Goal: Complete application form

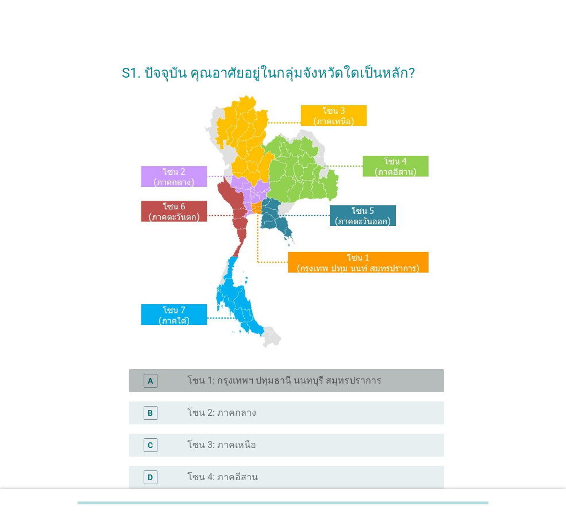
click at [312, 379] on label "โซน 1: กรุงเทพฯ ปทุมธานี นนทบุรี สมุทรปราการ" at bounding box center [284, 380] width 194 height 11
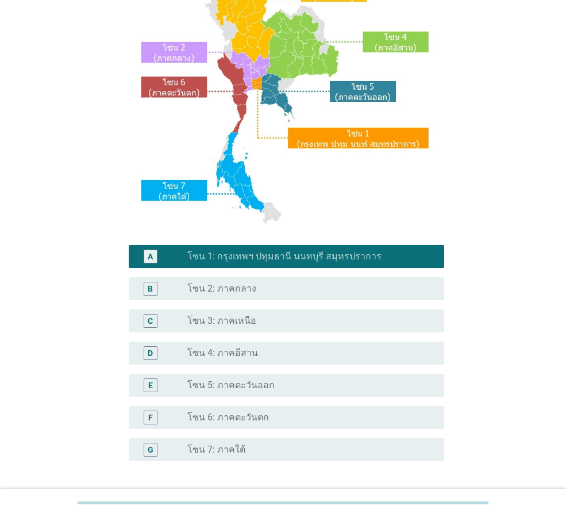
scroll to position [172, 0]
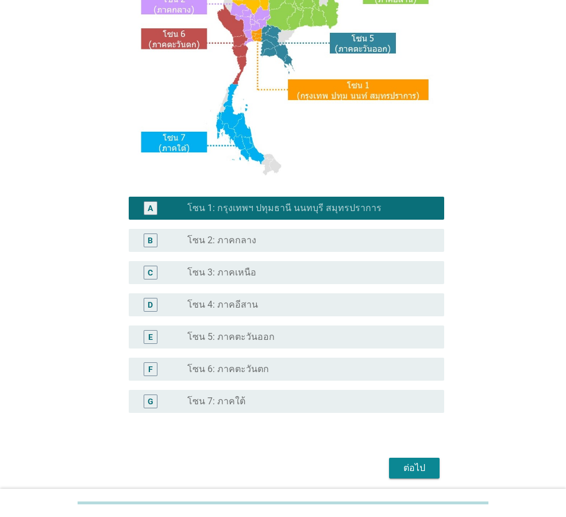
click at [410, 463] on div "ต่อไป" at bounding box center [414, 468] width 32 height 14
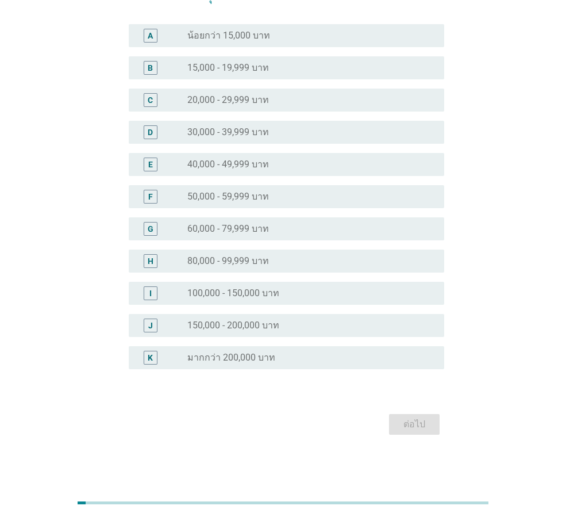
scroll to position [0, 0]
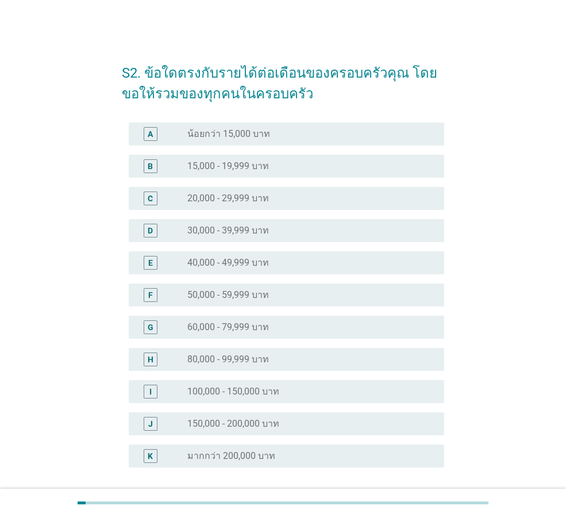
click at [320, 237] on div "radio_button_unchecked 30,000 - 39,999 บาท" at bounding box center [311, 231] width 248 height 14
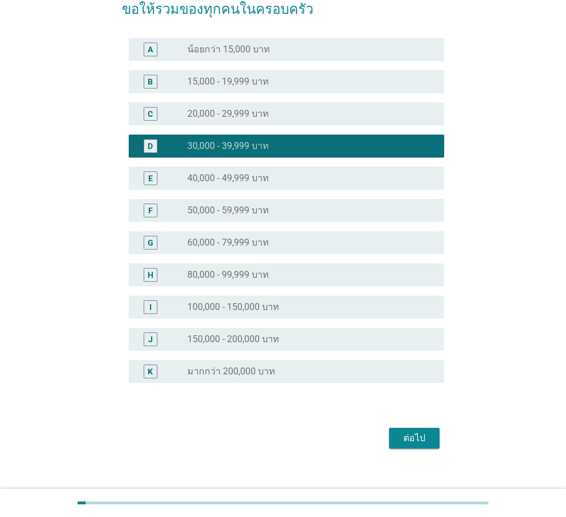
scroll to position [98, 0]
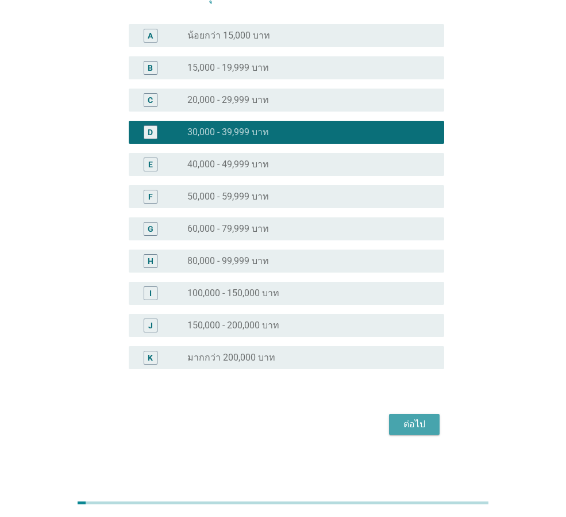
click at [410, 418] on div "ต่อไป" at bounding box center [414, 424] width 32 height 14
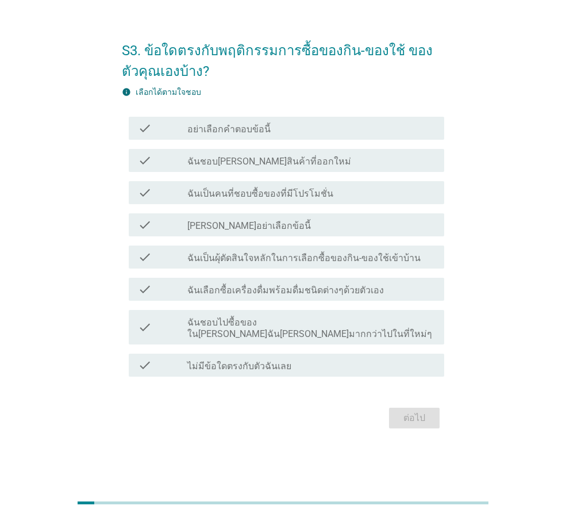
scroll to position [0, 0]
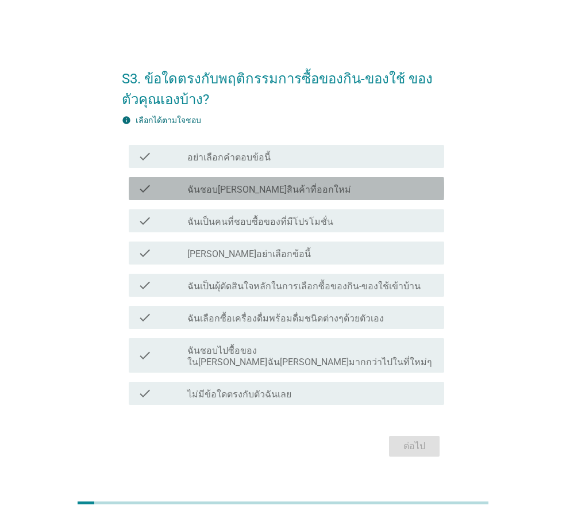
click at [259, 195] on label "ฉันชอบ[PERSON_NAME]สินค้าที่ออกใหม่" at bounding box center [269, 189] width 164 height 11
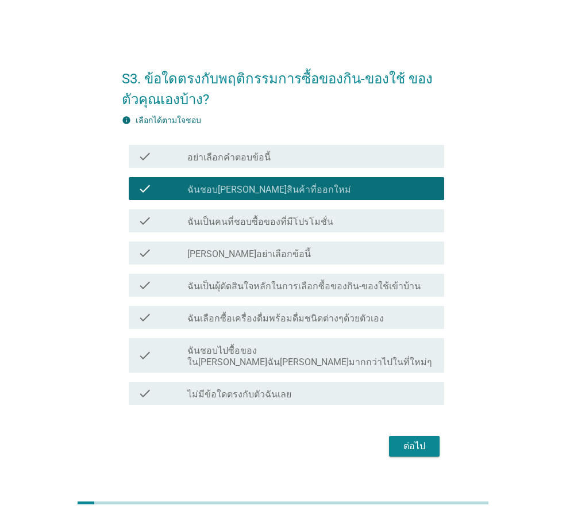
click at [312, 195] on div "check_box ฉันชอบ[PERSON_NAME]สินค้าที่ออกใหม่" at bounding box center [311, 189] width 248 height 14
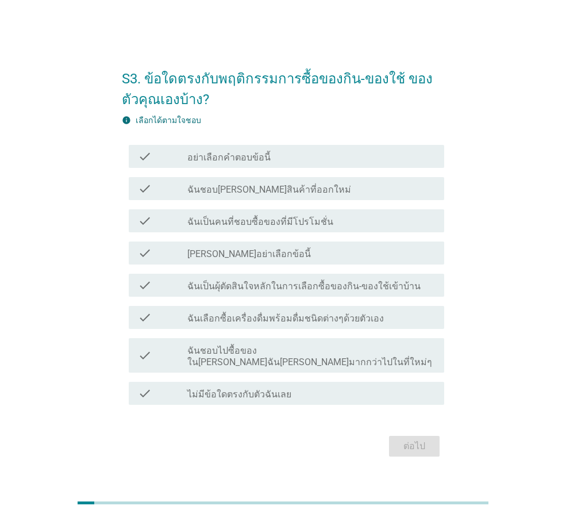
click at [356, 227] on div "check_box_outline_blank ฉันเป็นคนที่ชอบซื้อของที่มีโปรโมชั่น" at bounding box center [311, 221] width 248 height 14
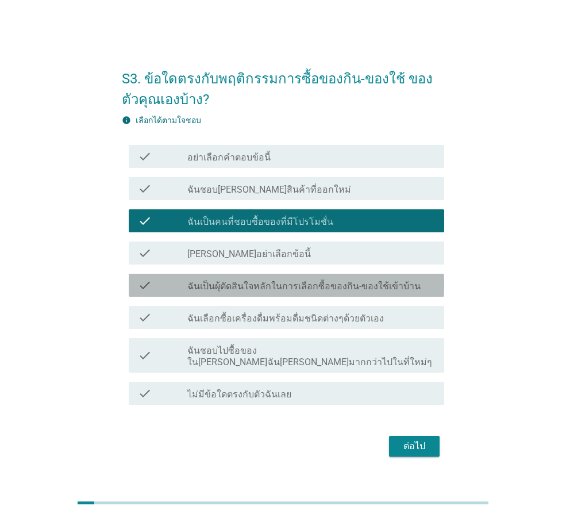
click at [313, 283] on div "check check_box_outline_blank ฉันเป็นผุ้ตัดสินใจหลักในการเลือกซื้อของกิน-ของใช้…" at bounding box center [287, 285] width 316 height 23
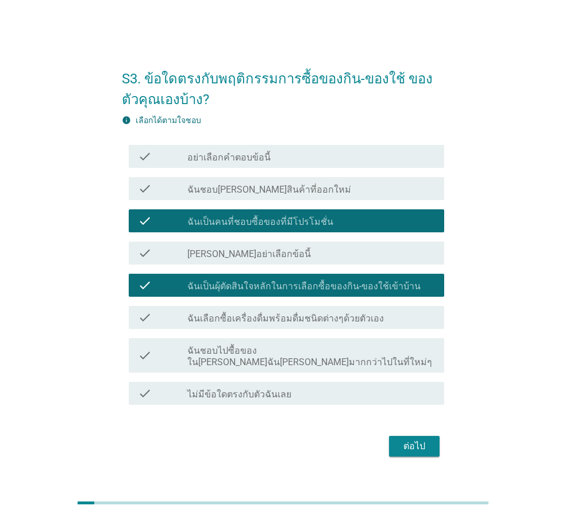
click at [309, 324] on label "ฉันเลือกซื้อเครื่องดื่มพร้อมดื่มชนิดต่างๆด้วยตัวเอง" at bounding box center [285, 318] width 197 height 11
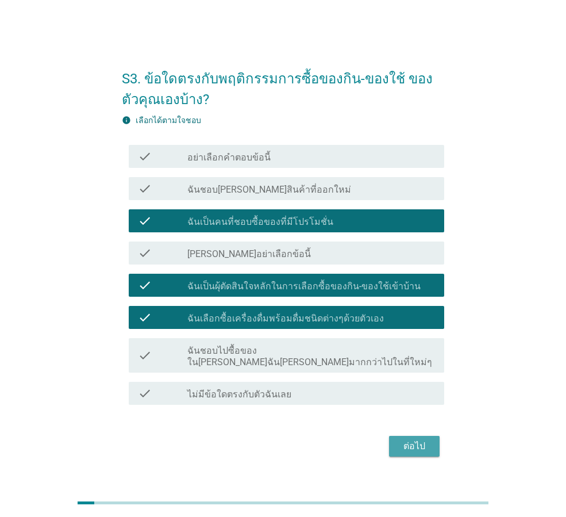
click at [408, 439] on div "ต่อไป" at bounding box center [414, 446] width 32 height 14
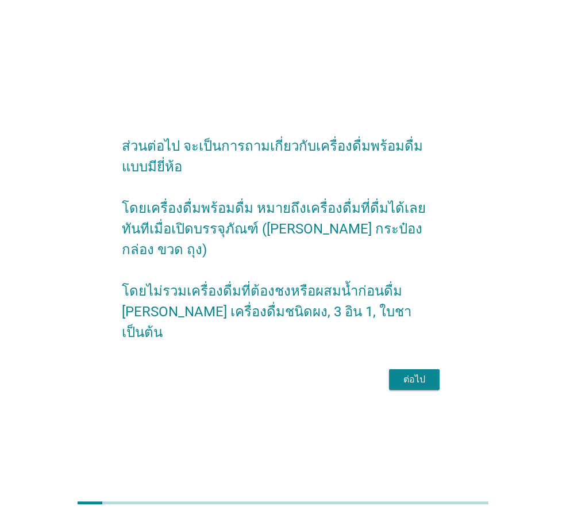
click at [416, 373] on div "ต่อไป" at bounding box center [414, 380] width 32 height 14
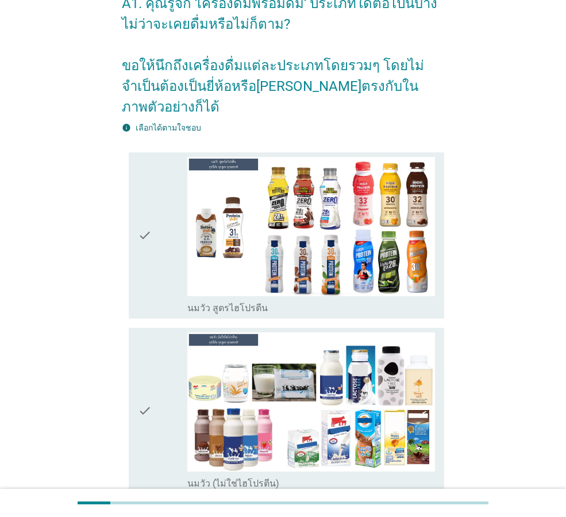
scroll to position [115, 0]
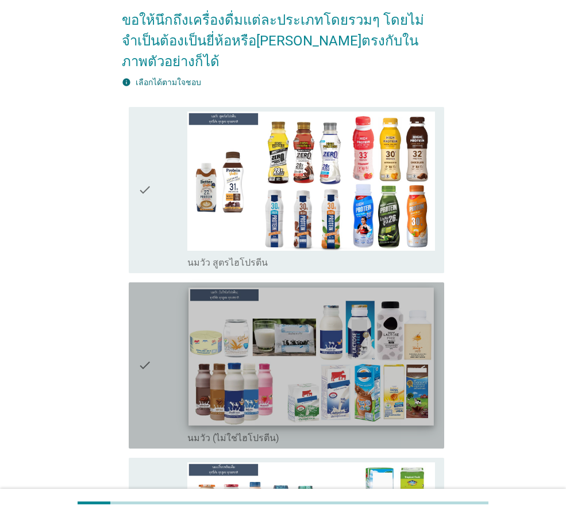
click at [350, 336] on img at bounding box center [311, 356] width 245 height 138
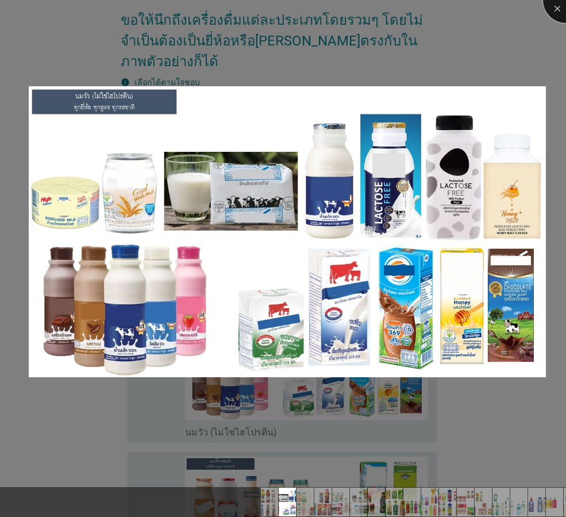
click at [564, 10] on div at bounding box center [566, 0] width 46 height 46
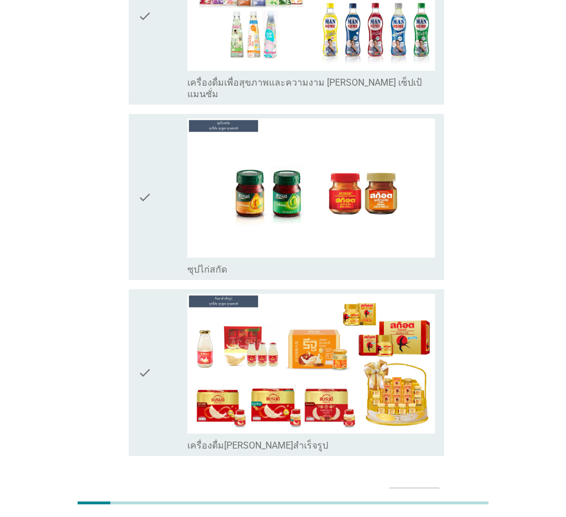
scroll to position [4042, 0]
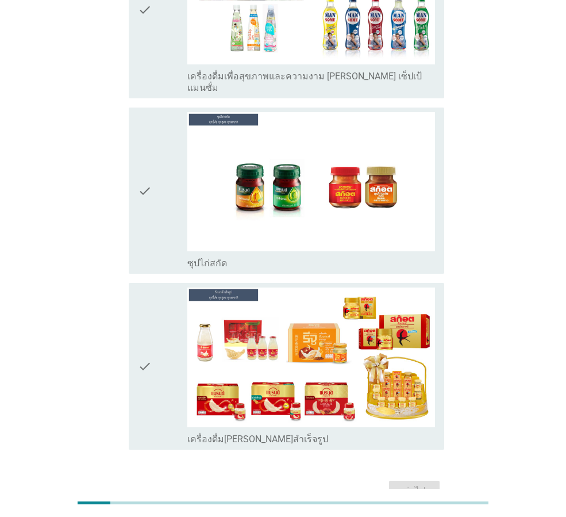
click at [159, 302] on div "check" at bounding box center [162, 365] width 49 height 157
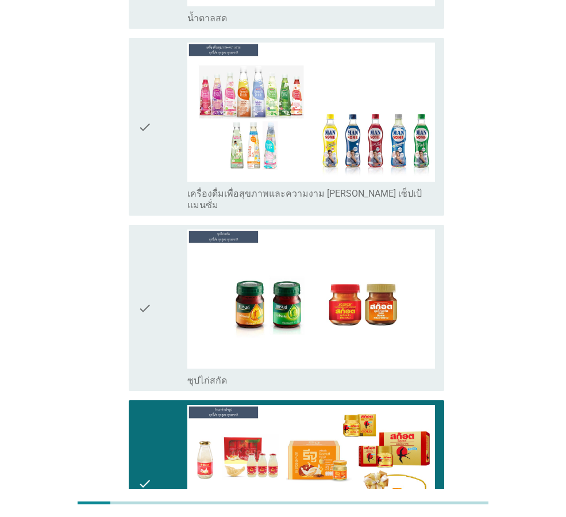
scroll to position [3870, 0]
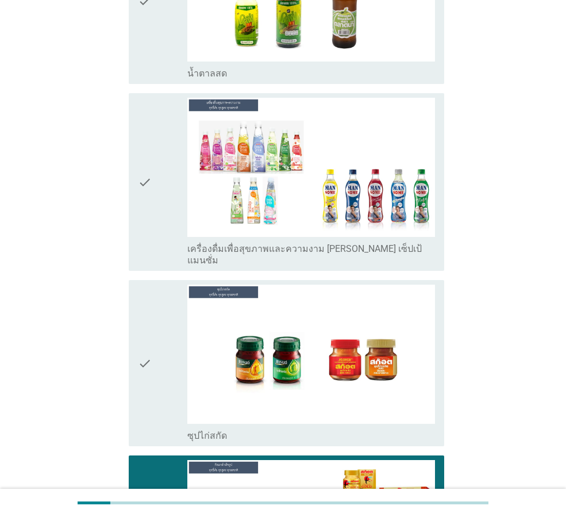
click at [159, 302] on div "check" at bounding box center [162, 363] width 49 height 157
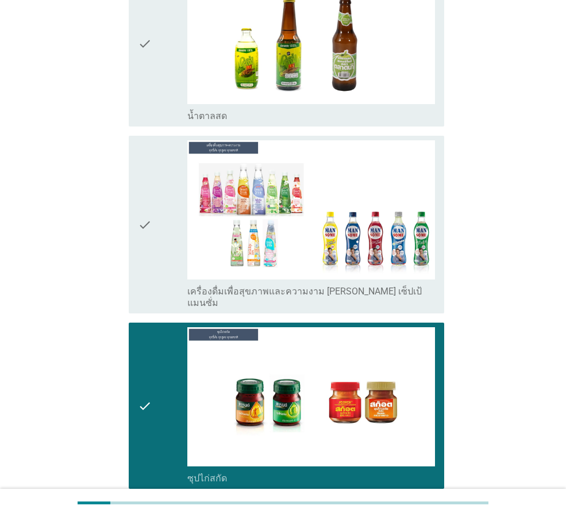
scroll to position [3697, 0]
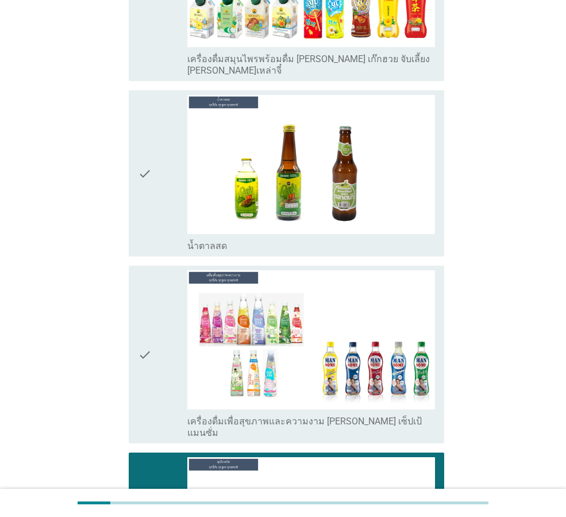
click at [159, 302] on div "check" at bounding box center [162, 354] width 49 height 168
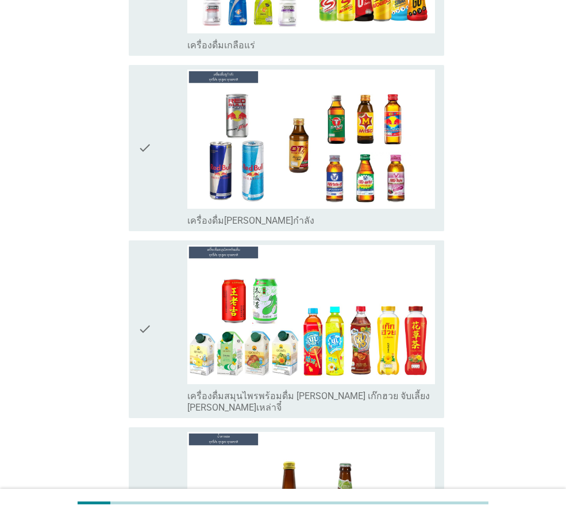
scroll to position [3353, 0]
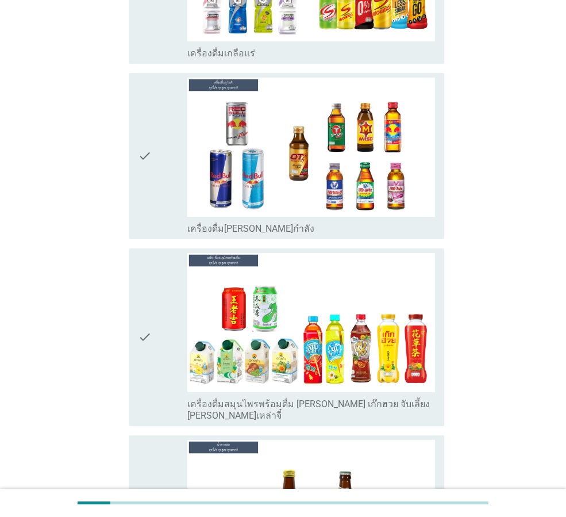
click at [141, 293] on icon "check" at bounding box center [145, 337] width 14 height 168
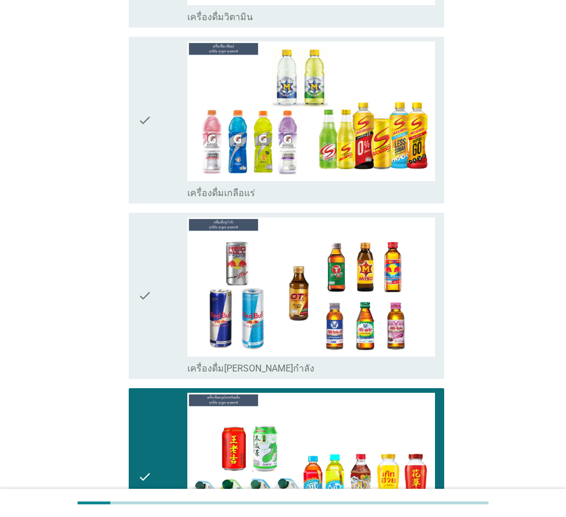
scroll to position [3180, 0]
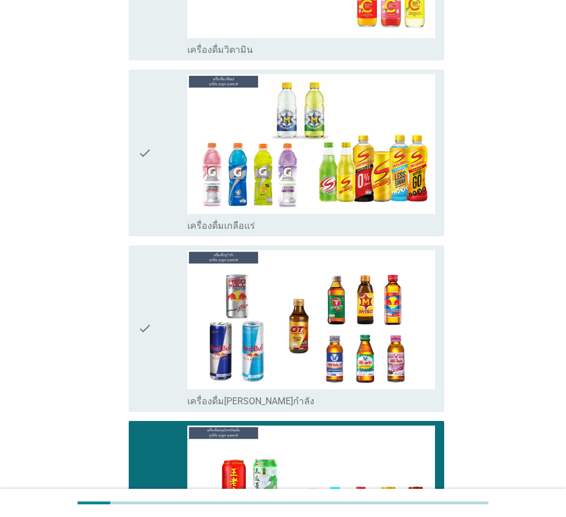
click at [144, 282] on icon "check" at bounding box center [145, 328] width 14 height 157
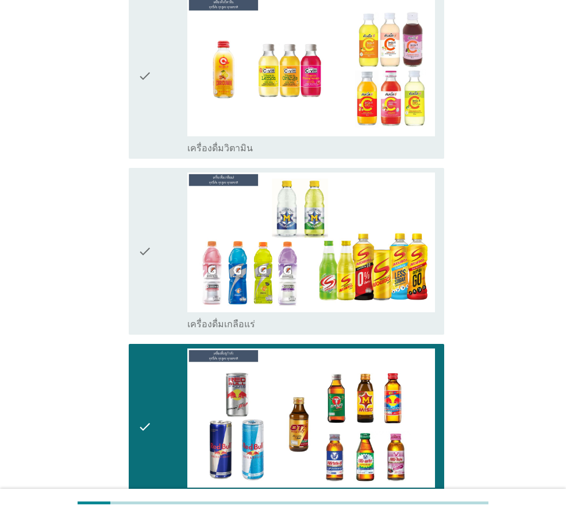
scroll to position [3065, 0]
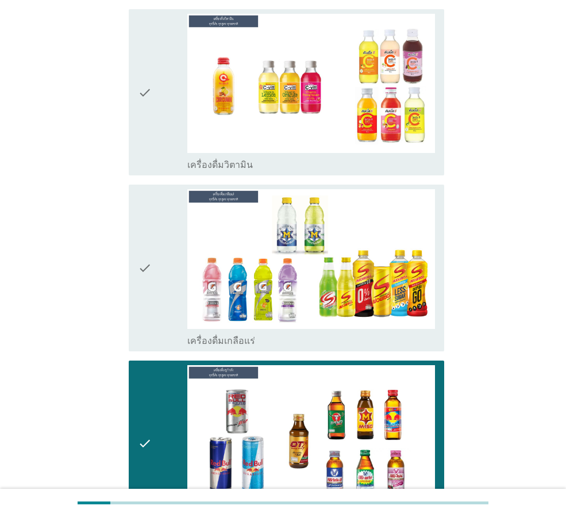
click at [149, 268] on icon "check" at bounding box center [145, 267] width 14 height 157
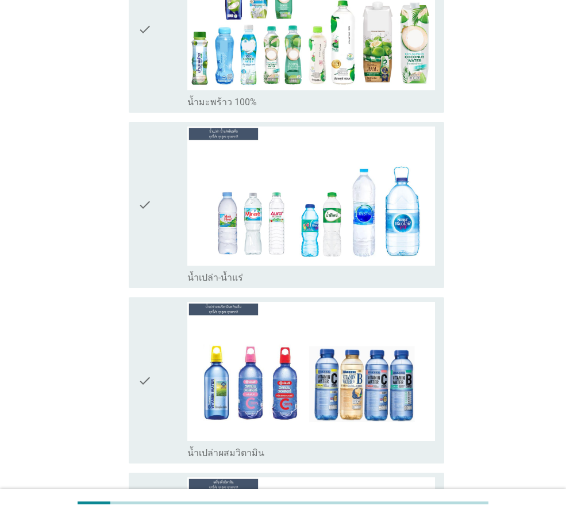
scroll to position [2548, 0]
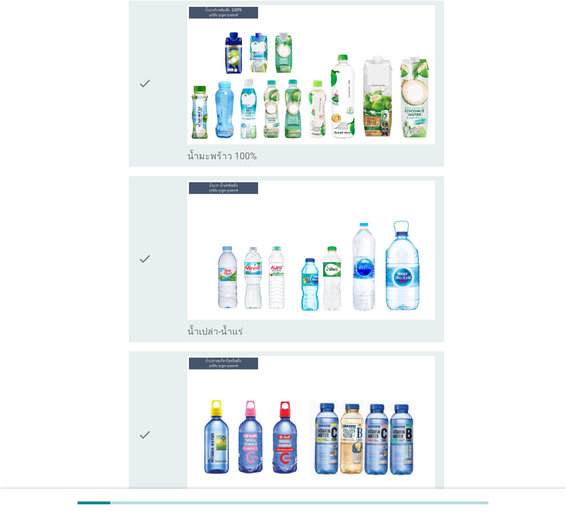
click at [134, 249] on div "check check_box_outline_blank น้ำเปล่า-น้ำแร่" at bounding box center [287, 259] width 316 height 166
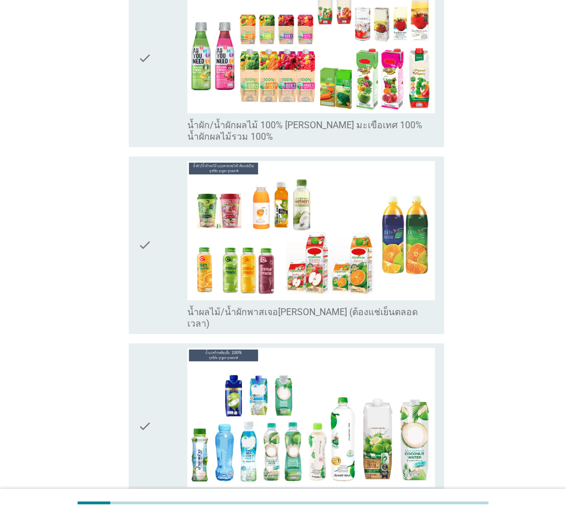
scroll to position [2145, 0]
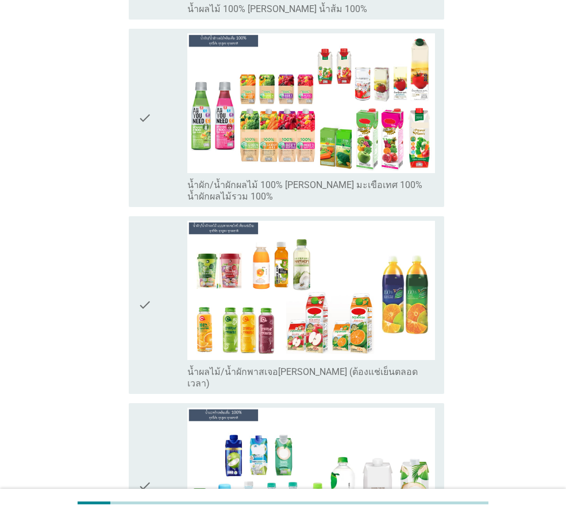
click at [156, 408] on div "check" at bounding box center [162, 486] width 49 height 157
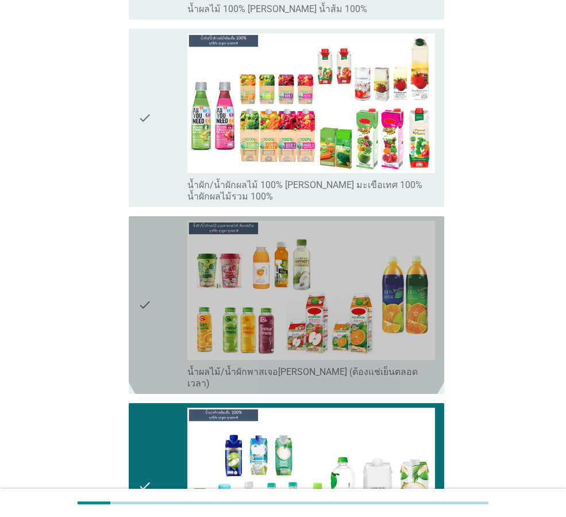
click at [139, 293] on icon "check" at bounding box center [145, 305] width 14 height 168
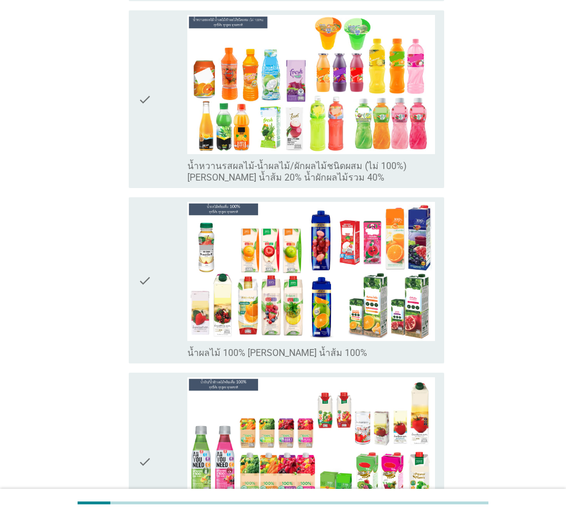
scroll to position [1800, 0]
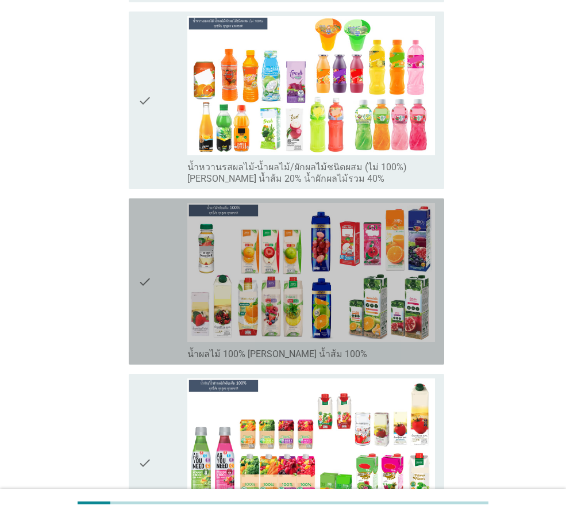
click at [149, 261] on icon "check" at bounding box center [145, 281] width 14 height 157
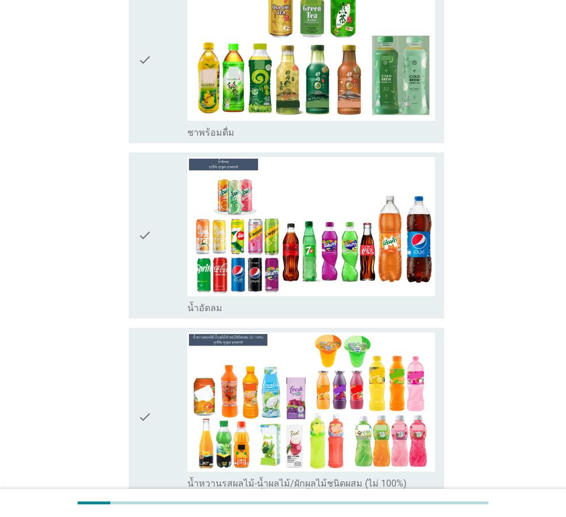
scroll to position [1456, 0]
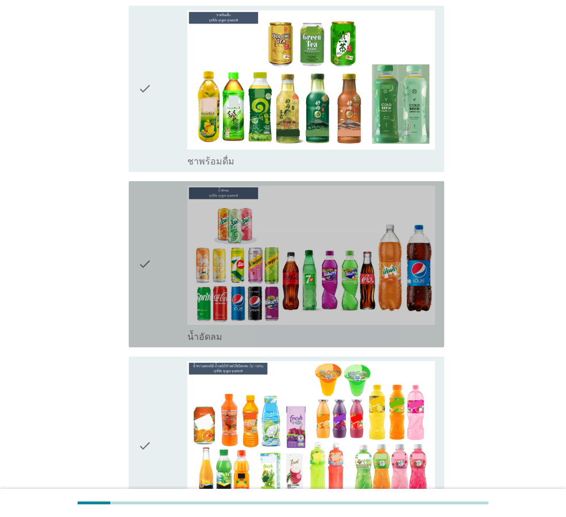
click at [149, 261] on icon "check" at bounding box center [145, 264] width 14 height 157
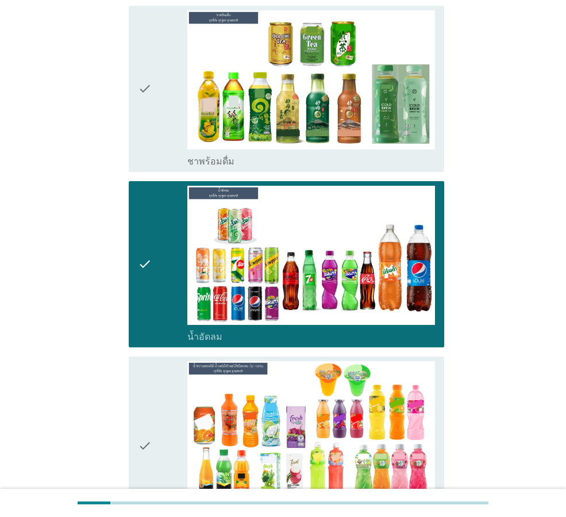
click at [160, 361] on div "check" at bounding box center [162, 445] width 49 height 168
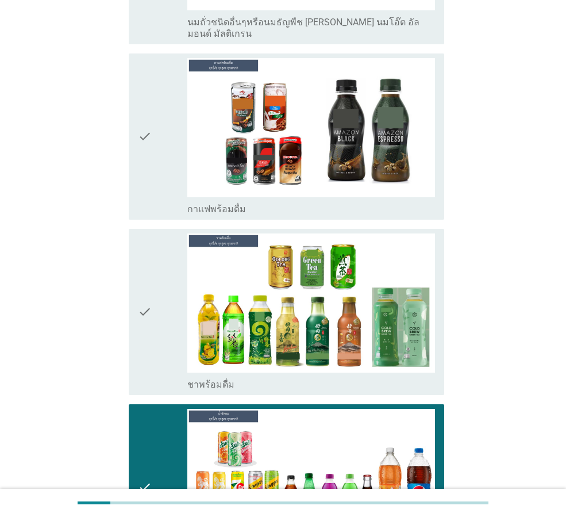
scroll to position [1226, 0]
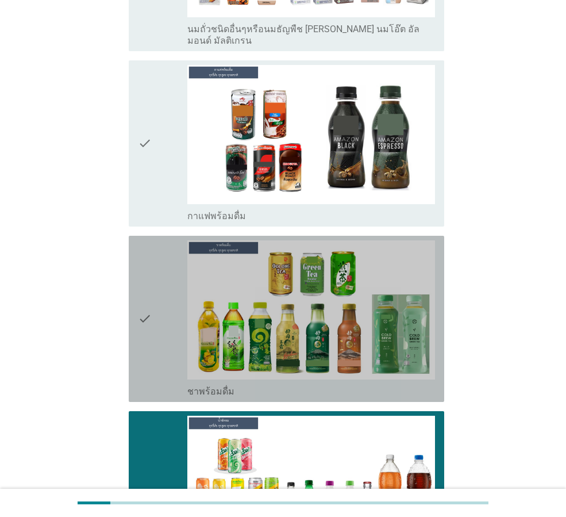
click at [159, 295] on div "check" at bounding box center [162, 318] width 49 height 157
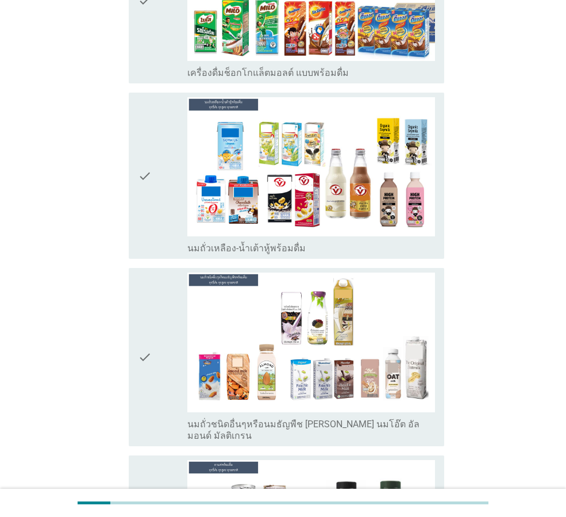
scroll to position [766, 0]
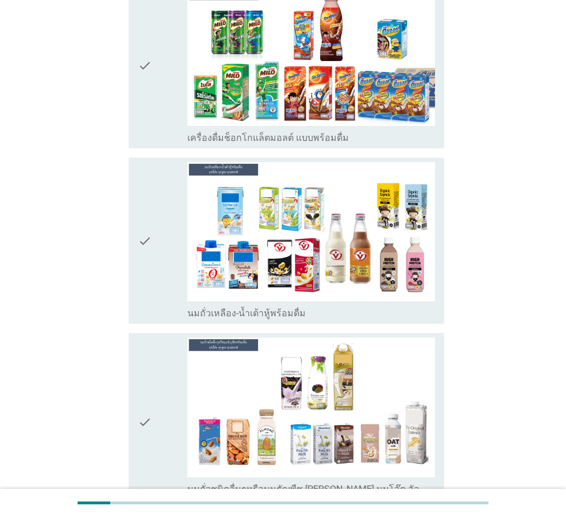
click at [152, 264] on div "check" at bounding box center [162, 240] width 49 height 157
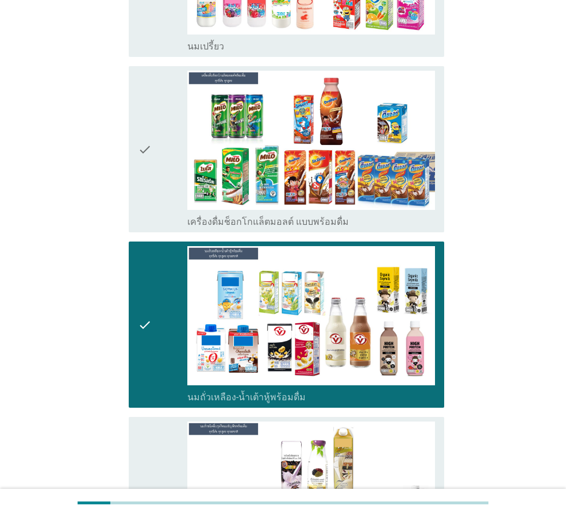
scroll to position [536, 0]
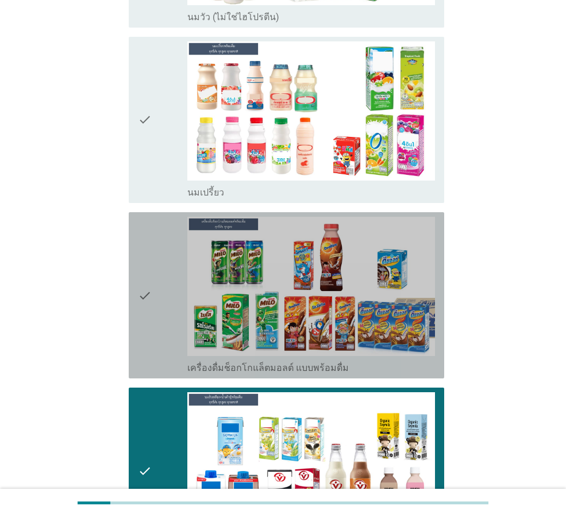
click at [152, 259] on div "check" at bounding box center [162, 295] width 49 height 157
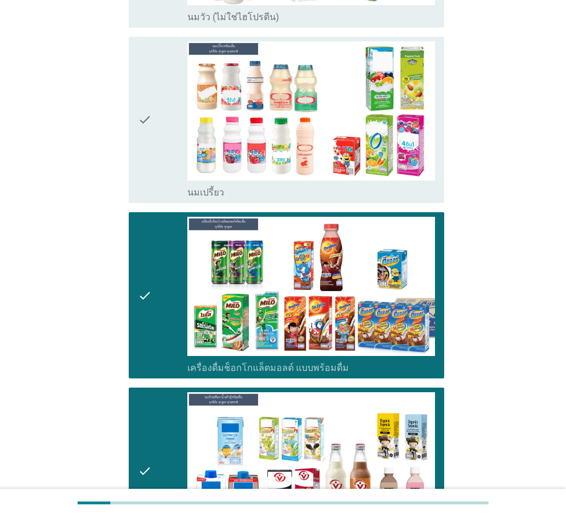
click at [159, 129] on div "check" at bounding box center [162, 119] width 49 height 157
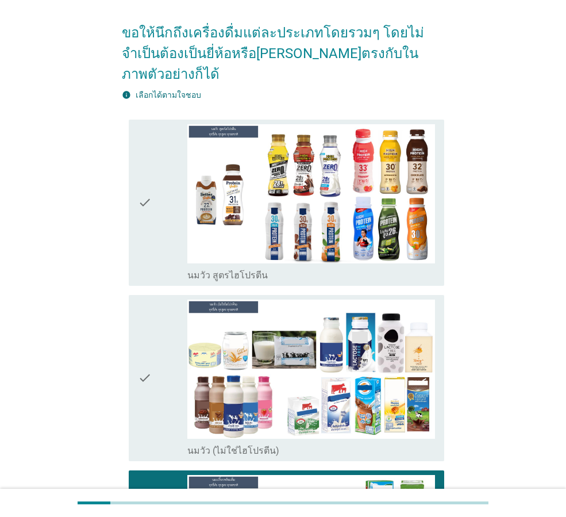
scroll to position [172, 0]
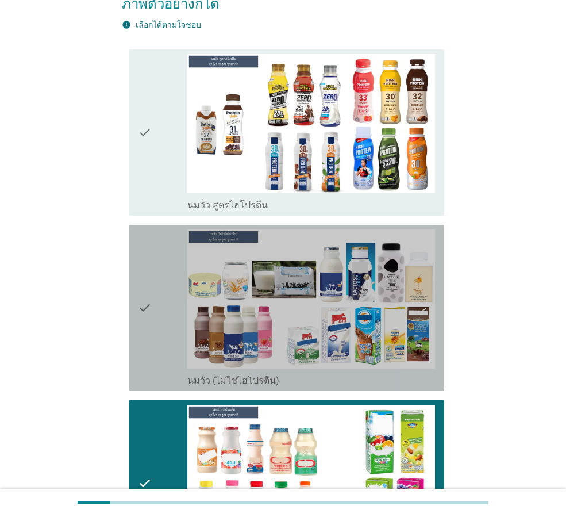
click at [155, 263] on div "check" at bounding box center [162, 307] width 49 height 157
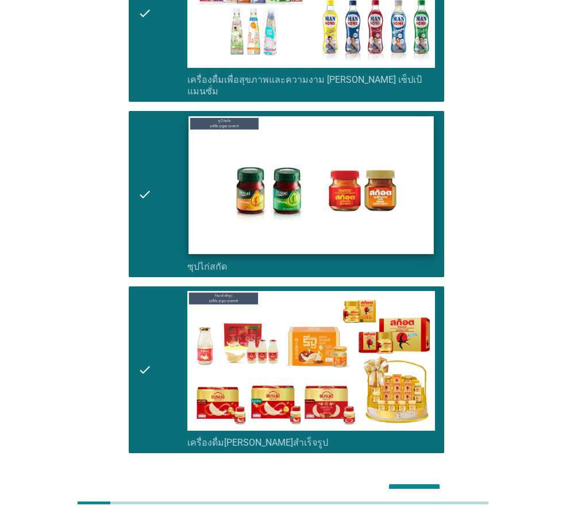
scroll to position [4042, 0]
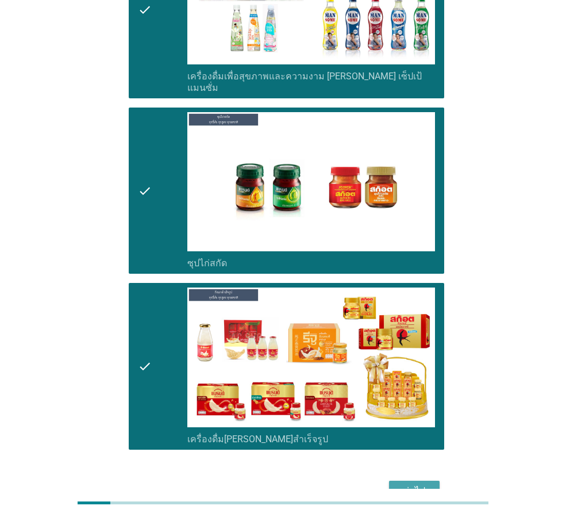
click at [397, 481] on button "ต่อไป" at bounding box center [414, 491] width 51 height 21
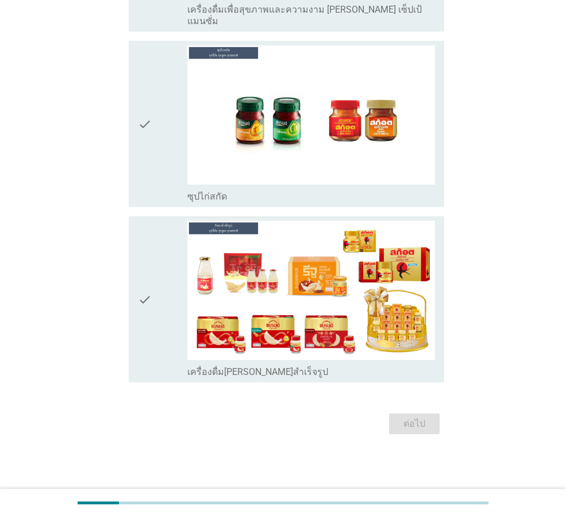
scroll to position [0, 0]
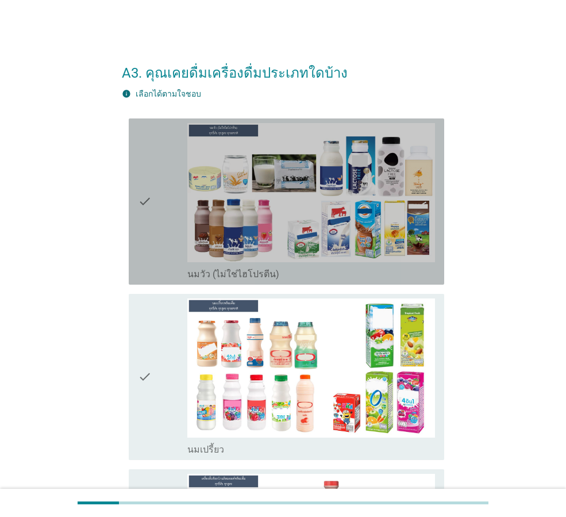
click at [149, 236] on icon "check" at bounding box center [145, 201] width 14 height 157
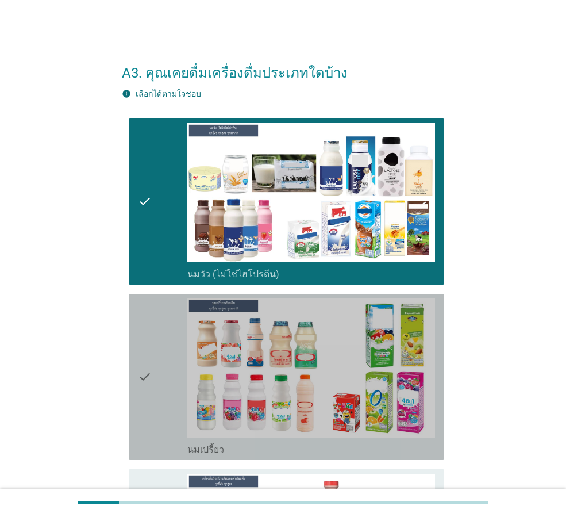
click at [156, 336] on div "check" at bounding box center [162, 376] width 49 height 157
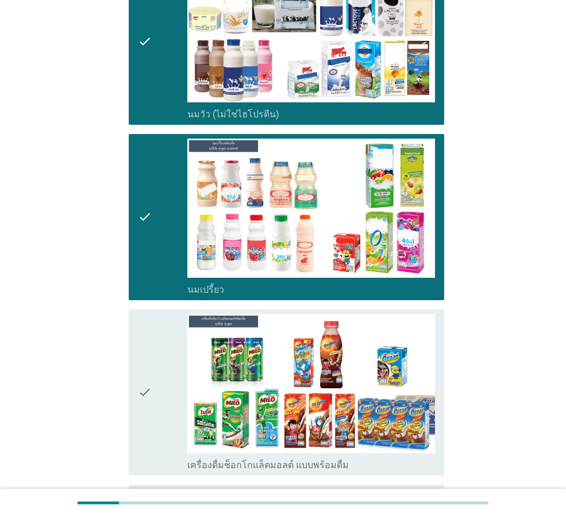
scroll to position [230, 0]
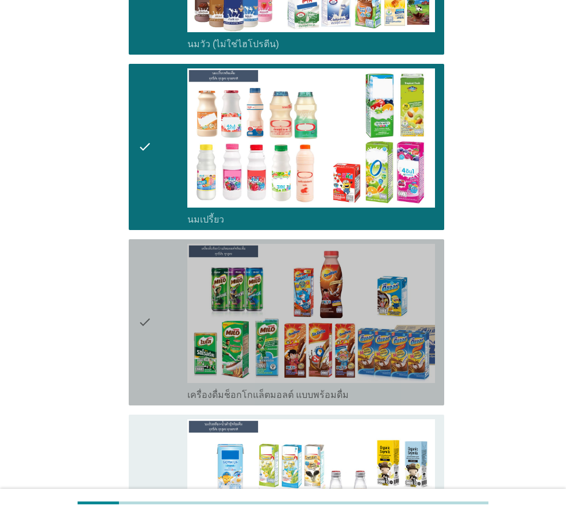
click at [157, 301] on div "check" at bounding box center [162, 322] width 49 height 157
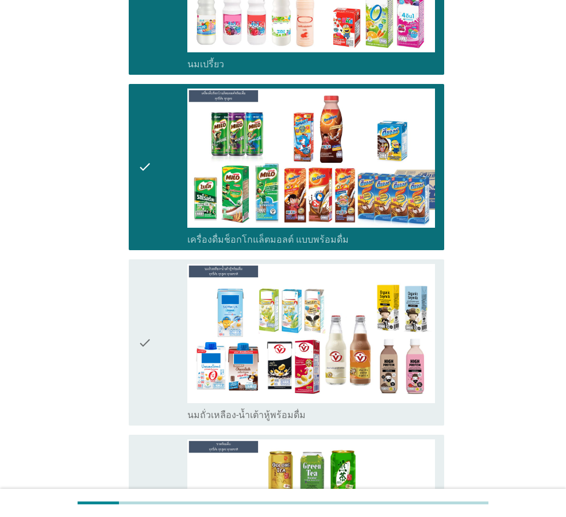
scroll to position [402, 0]
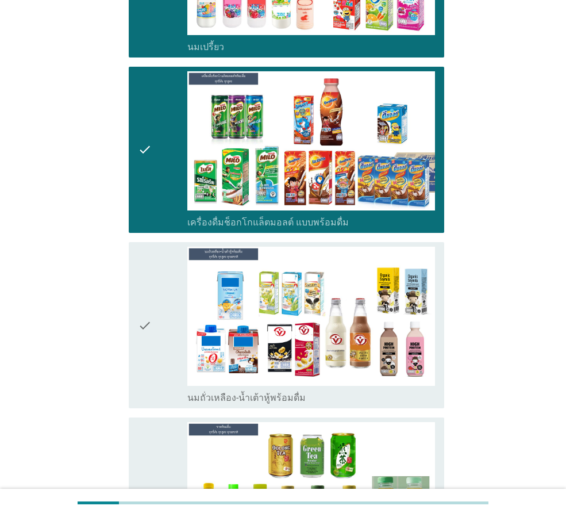
click at [153, 323] on div "check" at bounding box center [162, 325] width 49 height 157
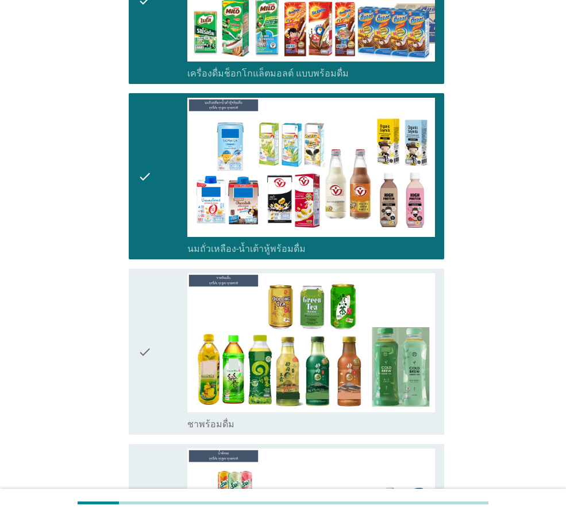
scroll to position [575, 0]
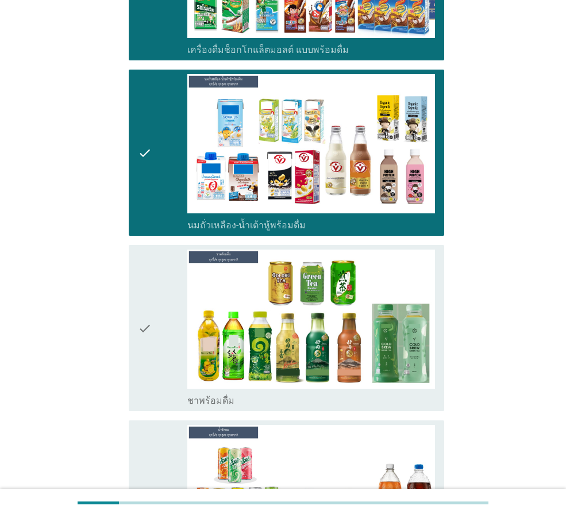
click at [153, 323] on div "check" at bounding box center [162, 327] width 49 height 157
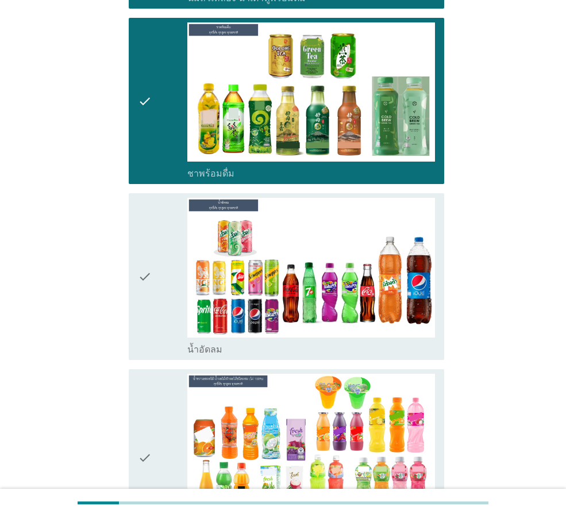
scroll to position [805, 0]
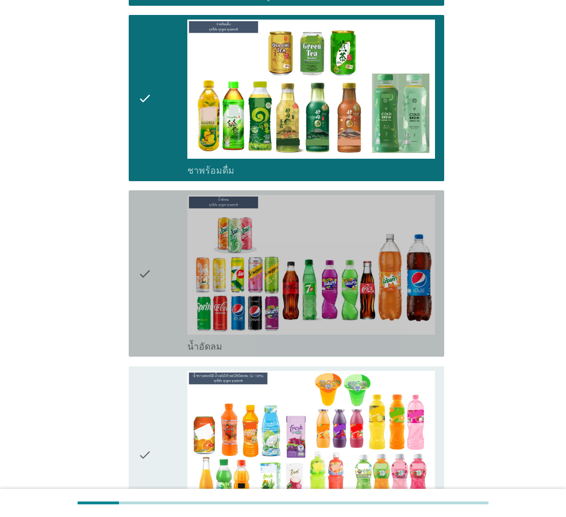
click at [152, 301] on div "check" at bounding box center [162, 273] width 49 height 157
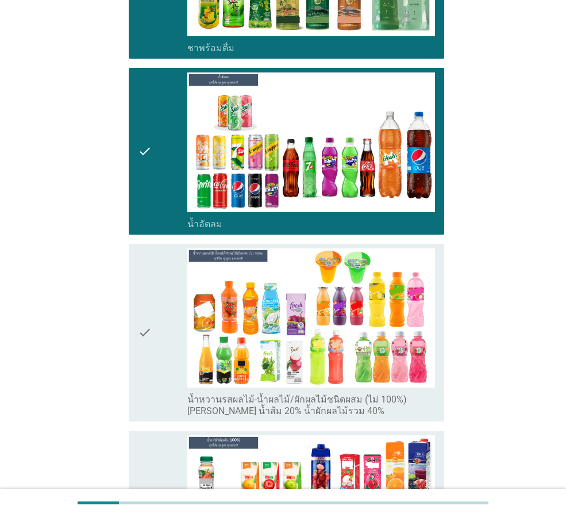
scroll to position [977, 0]
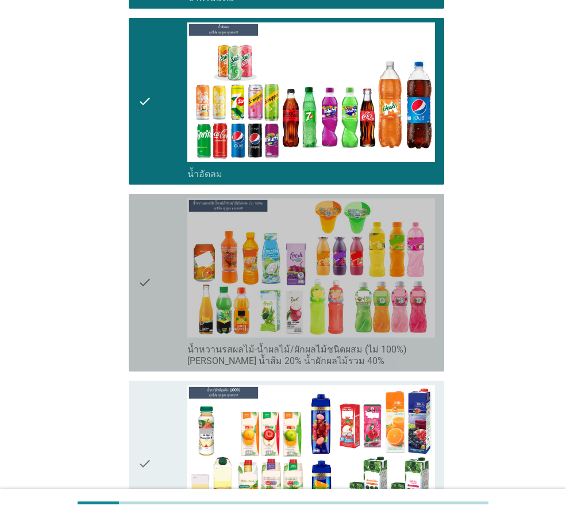
click at [152, 301] on div "check" at bounding box center [162, 282] width 49 height 168
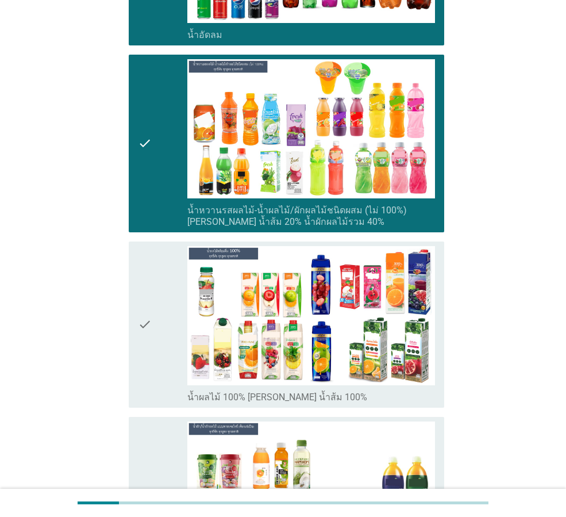
scroll to position [1150, 0]
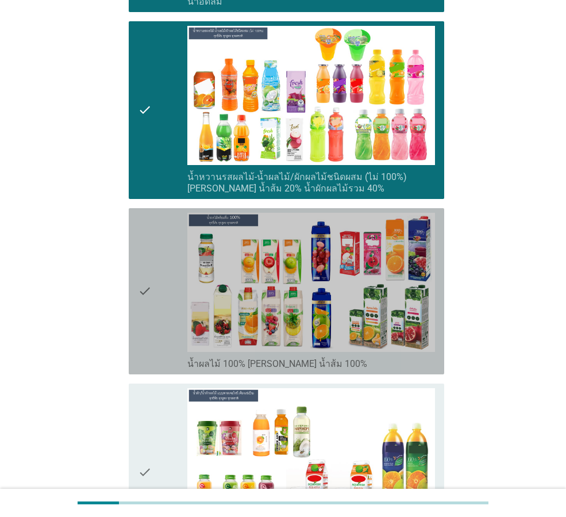
click at [153, 322] on div "check" at bounding box center [162, 291] width 49 height 157
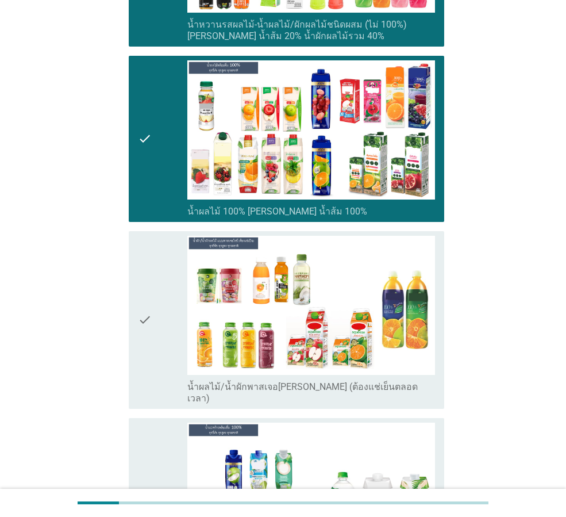
scroll to position [1322, 0]
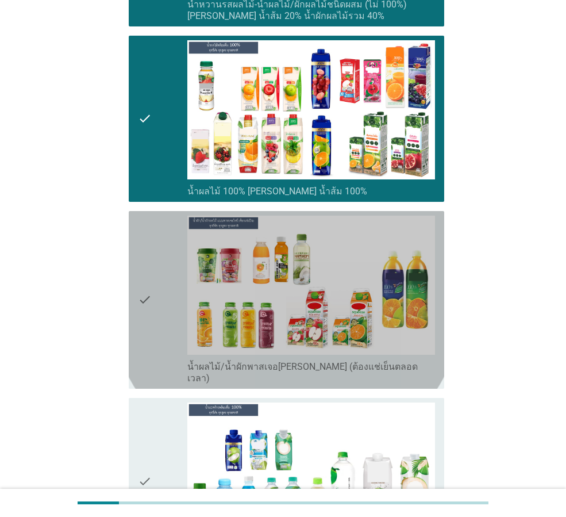
click at [150, 313] on icon "check" at bounding box center [145, 300] width 14 height 168
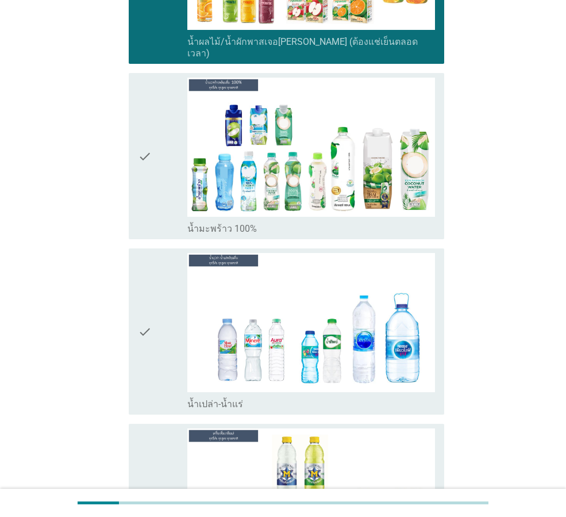
scroll to position [1667, 0]
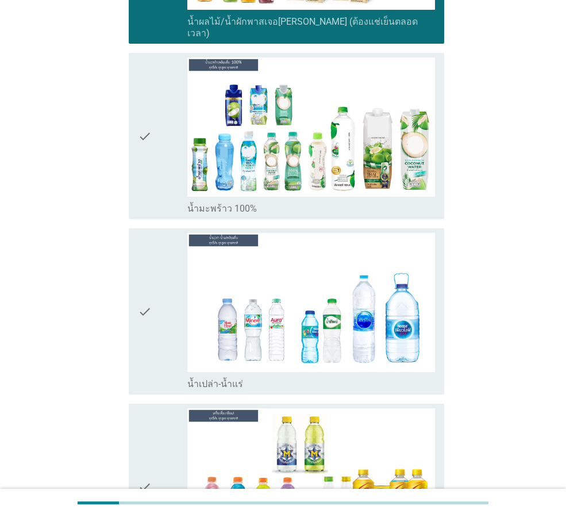
click at [150, 331] on icon "check" at bounding box center [145, 311] width 14 height 157
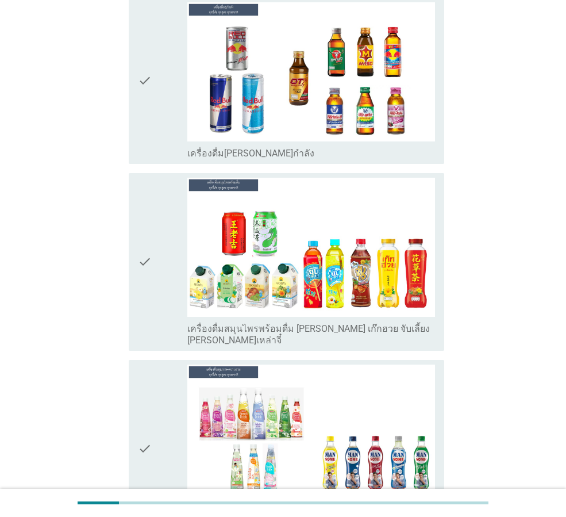
scroll to position [2299, 0]
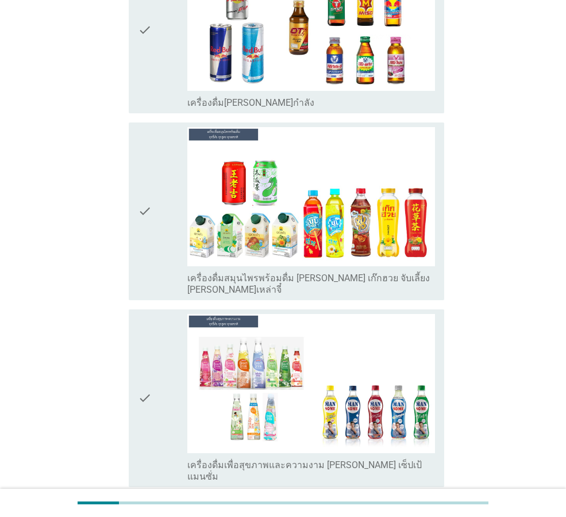
click at [164, 214] on div "check" at bounding box center [162, 211] width 49 height 168
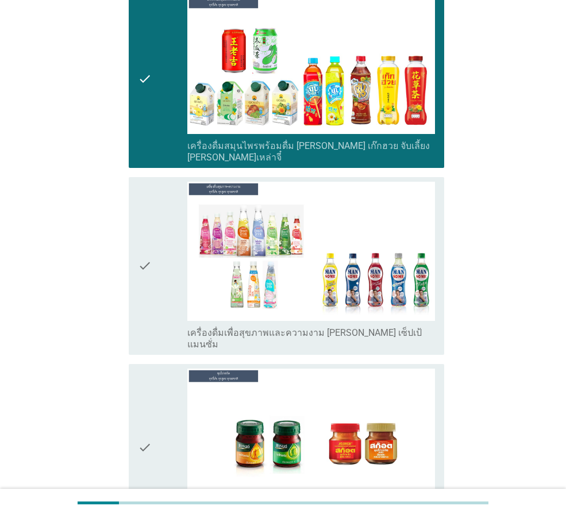
scroll to position [2472, 0]
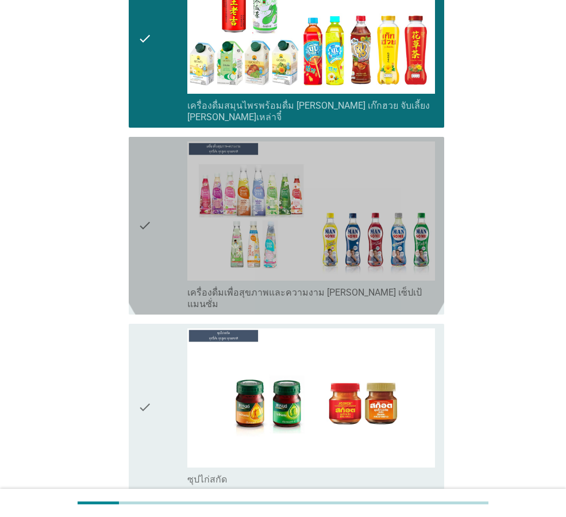
click at [157, 244] on div "check" at bounding box center [162, 225] width 49 height 168
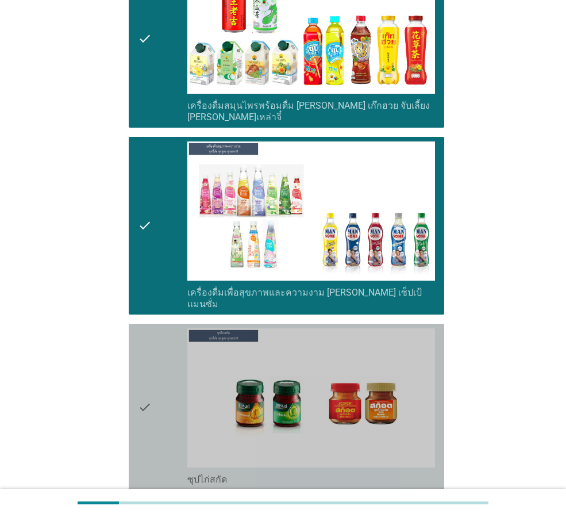
click at [155, 348] on div "check" at bounding box center [162, 406] width 49 height 157
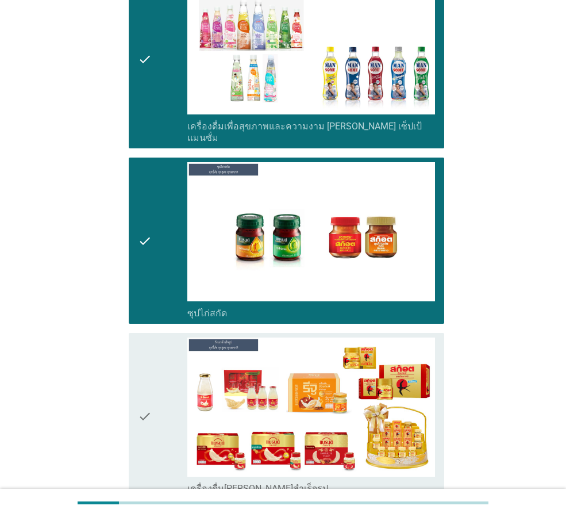
scroll to position [2644, 0]
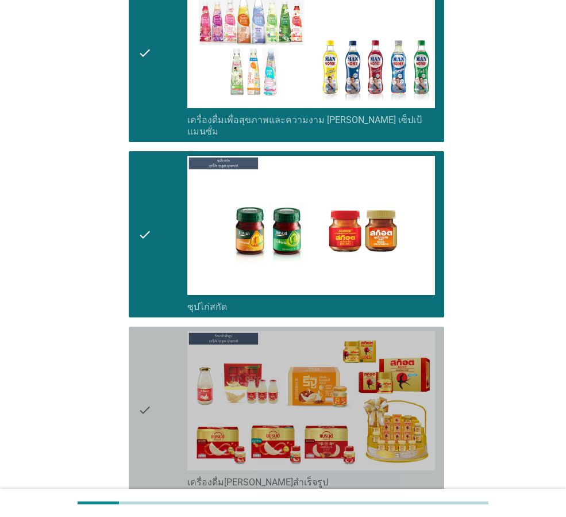
click at [152, 383] on div "check" at bounding box center [162, 409] width 49 height 157
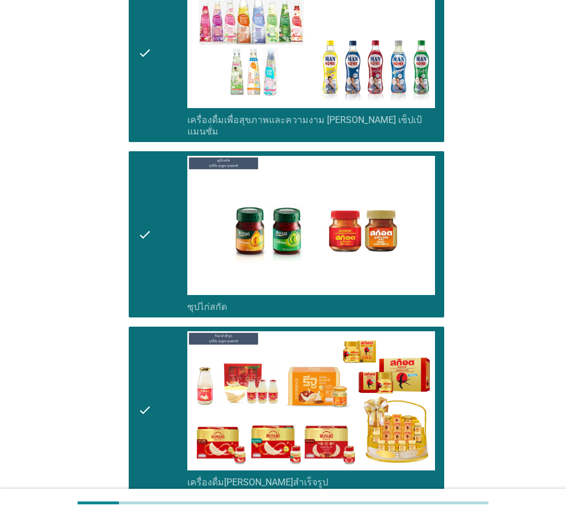
scroll to position [2720, 0]
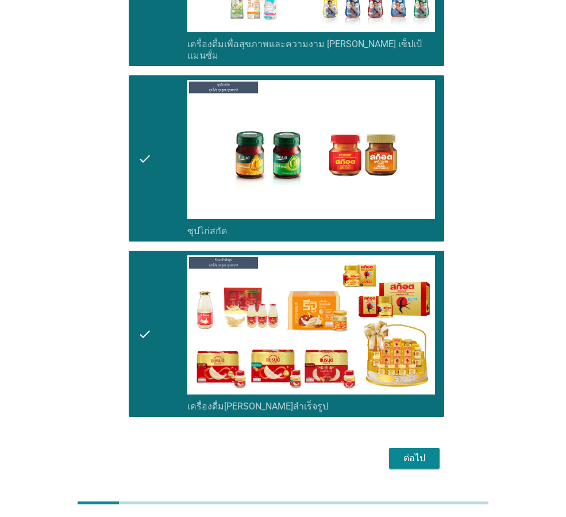
click at [428, 451] on div "ต่อไป" at bounding box center [414, 458] width 32 height 14
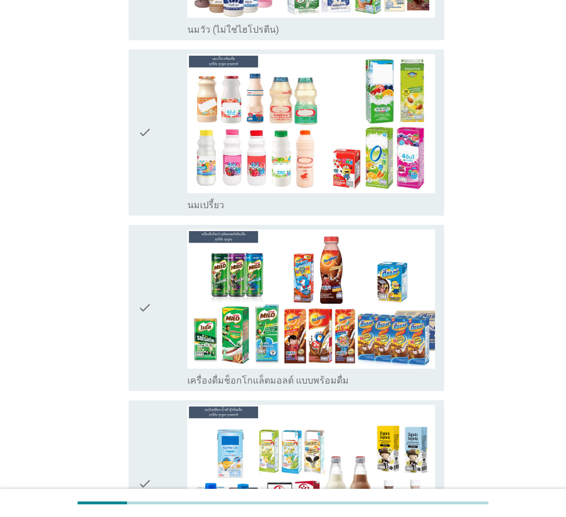
scroll to position [57, 0]
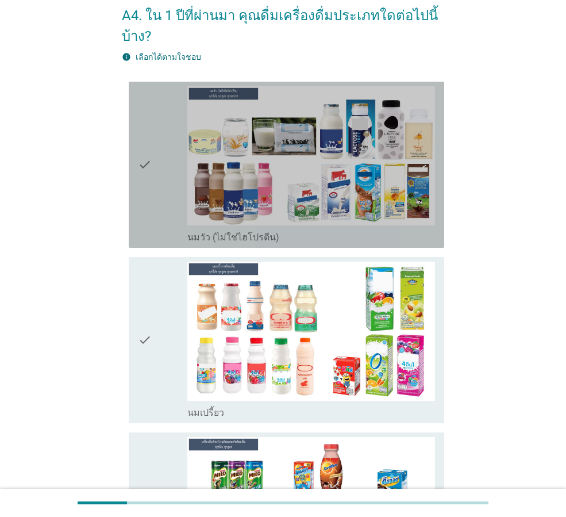
click at [149, 200] on icon "check" at bounding box center [145, 164] width 14 height 157
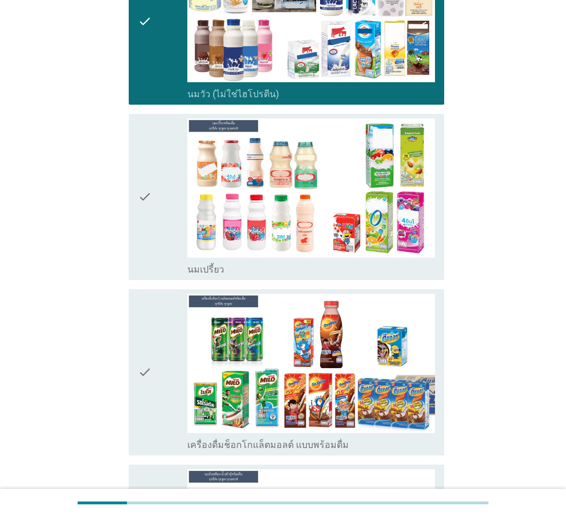
scroll to position [230, 0]
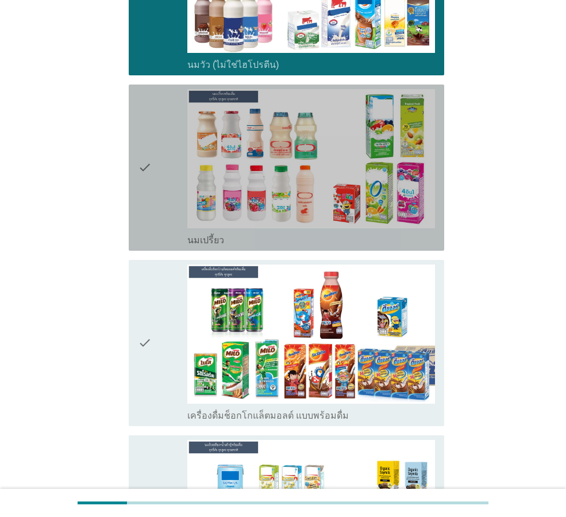
click at [155, 212] on div "check" at bounding box center [162, 167] width 49 height 157
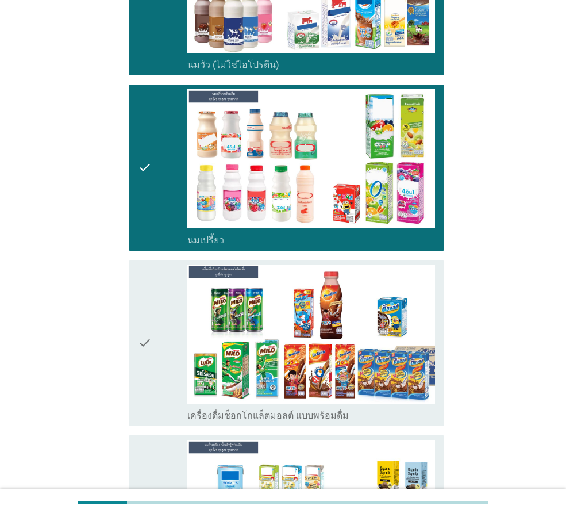
click at [149, 317] on icon "check" at bounding box center [145, 342] width 14 height 157
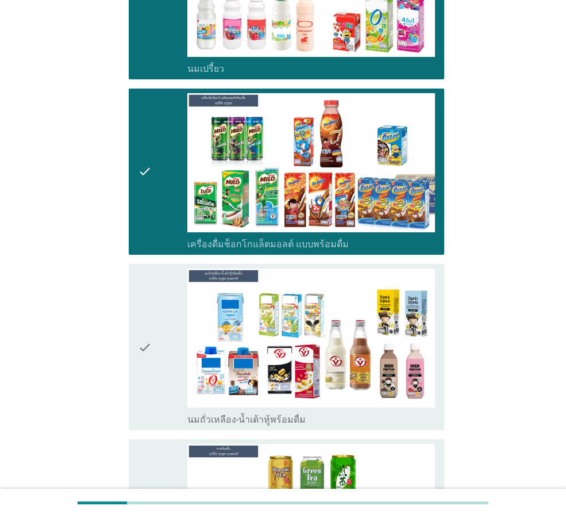
scroll to position [402, 0]
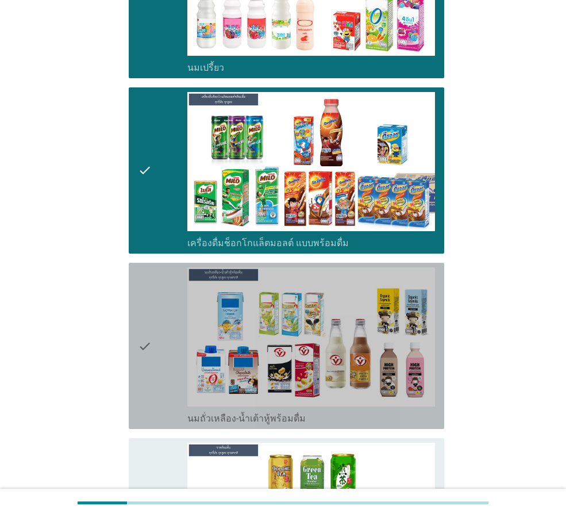
click at [162, 361] on div "check" at bounding box center [162, 345] width 49 height 157
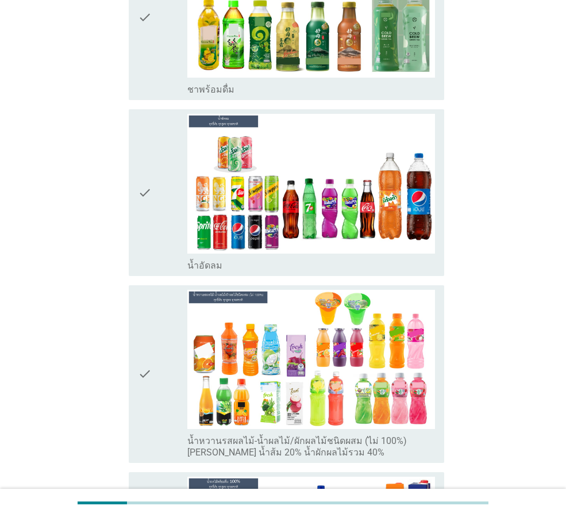
scroll to position [920, 0]
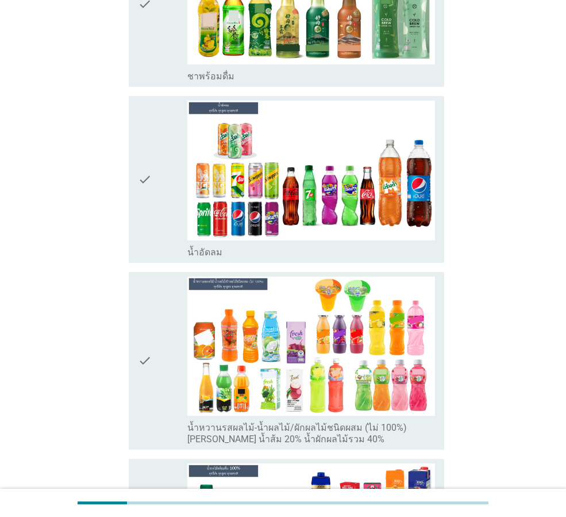
click at [165, 216] on div "check" at bounding box center [162, 179] width 49 height 157
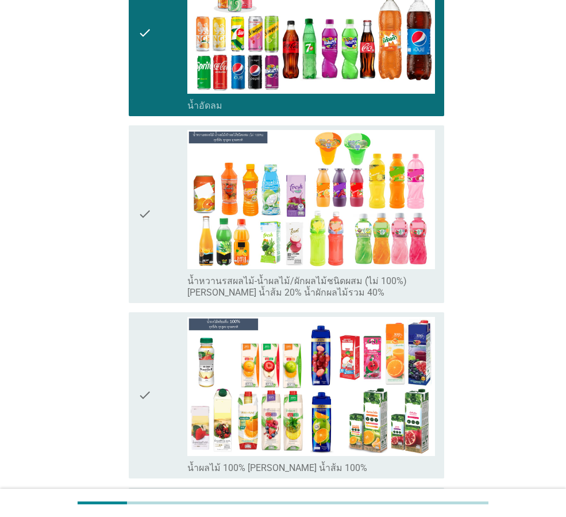
scroll to position [1092, 0]
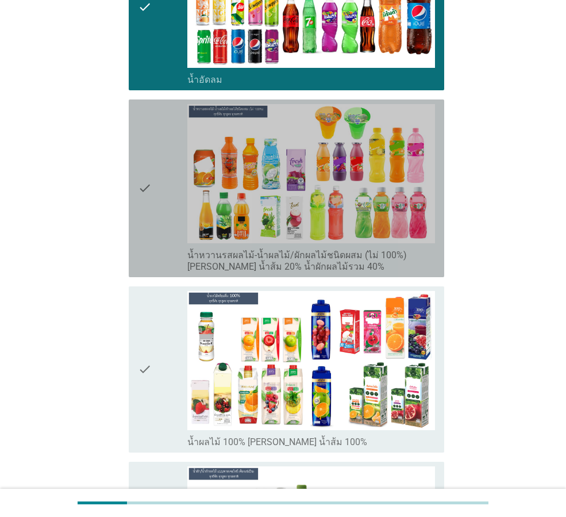
click at [149, 206] on icon "check" at bounding box center [145, 188] width 14 height 168
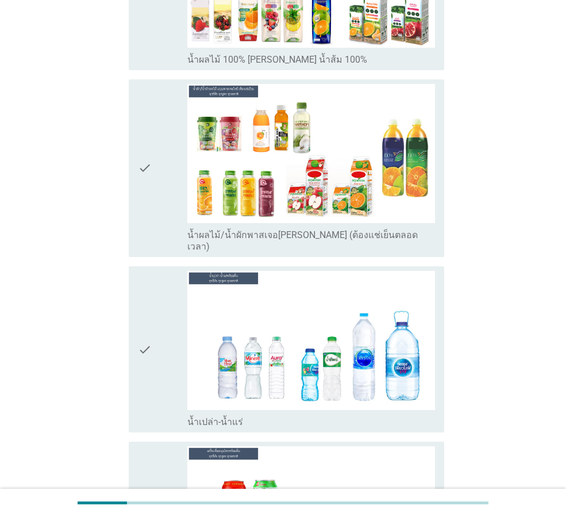
scroll to position [1495, 0]
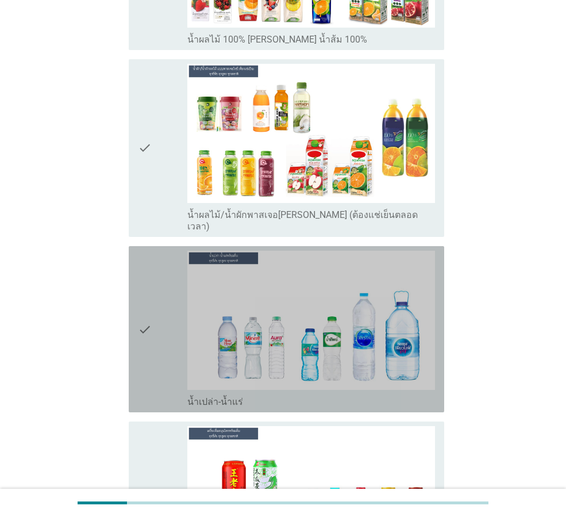
click at [156, 337] on div "check" at bounding box center [162, 329] width 49 height 157
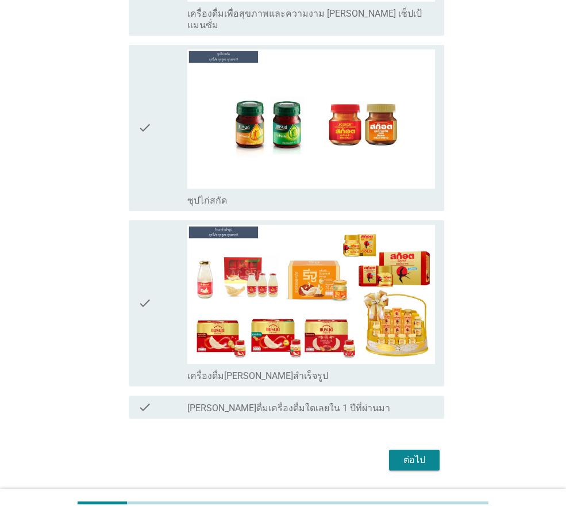
scroll to position [2247, 0]
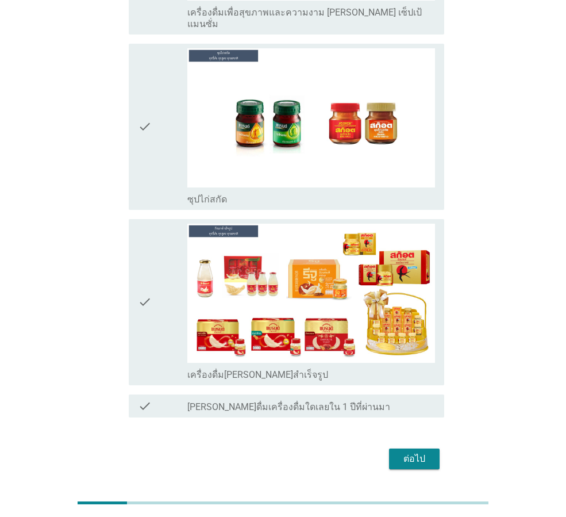
click at [417, 452] on div "ต่อไป" at bounding box center [414, 459] width 32 height 14
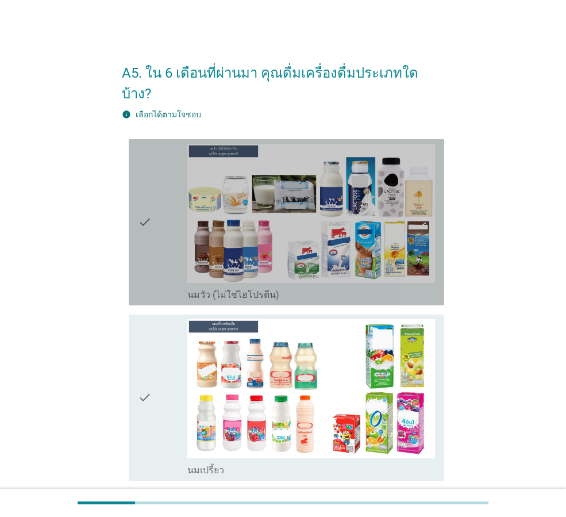
click at [155, 231] on div "check" at bounding box center [162, 222] width 49 height 157
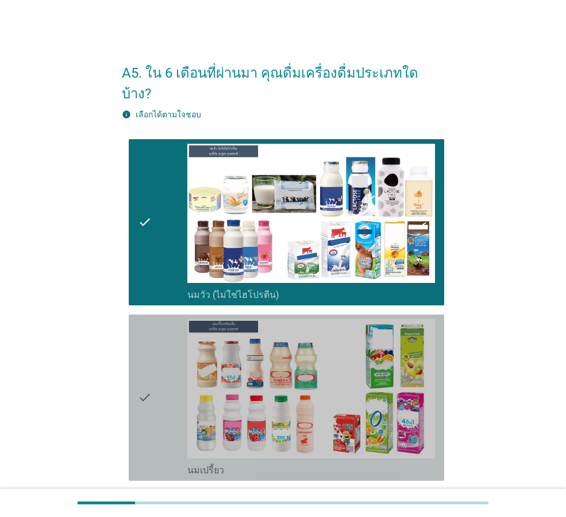
click at [160, 356] on div "check" at bounding box center [162, 397] width 49 height 157
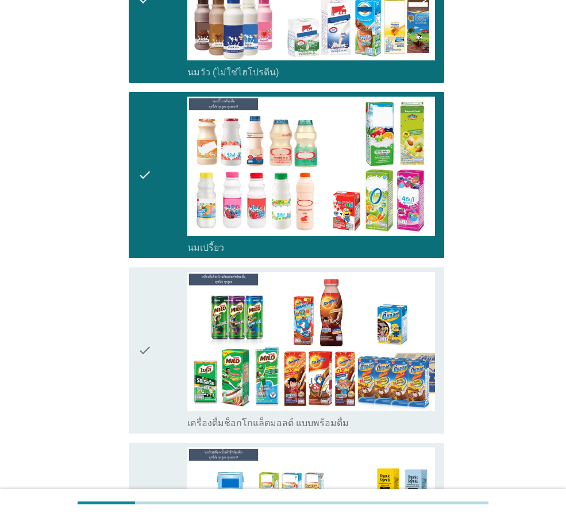
scroll to position [287, 0]
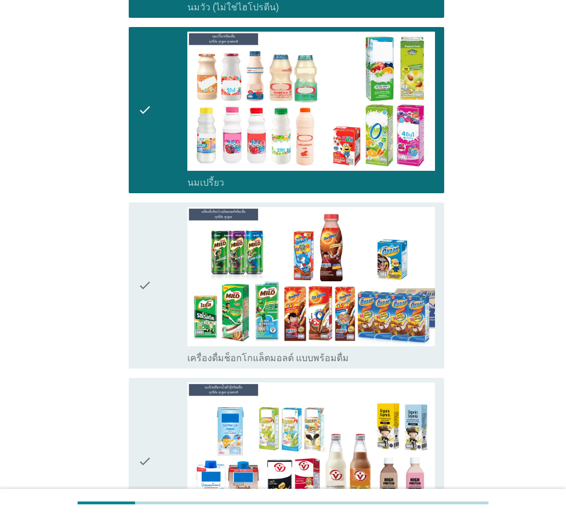
click at [158, 282] on div "check" at bounding box center [162, 285] width 49 height 157
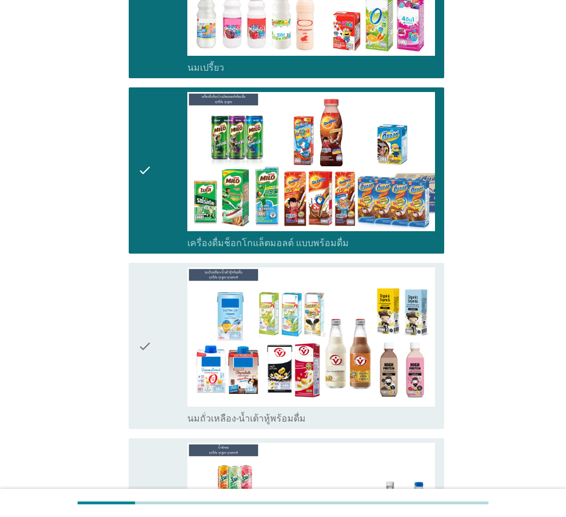
scroll to position [460, 0]
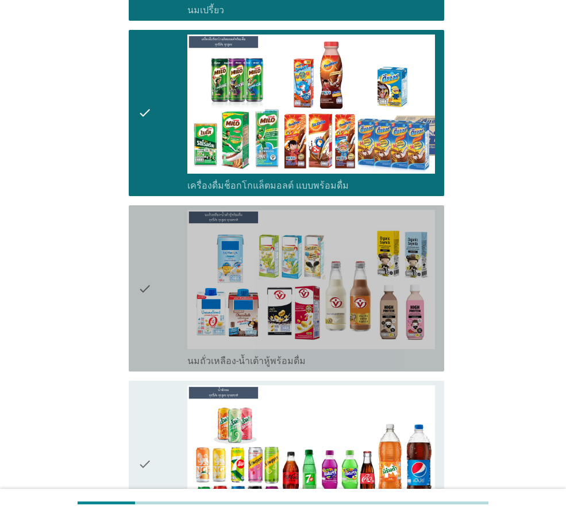
click at [162, 299] on div "check" at bounding box center [162, 288] width 49 height 157
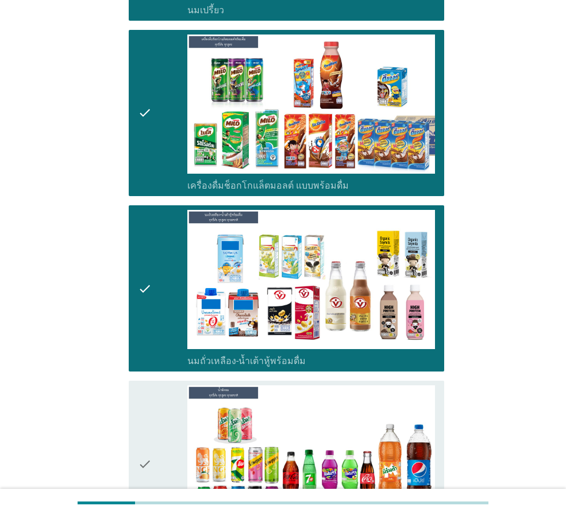
scroll to position [575, 0]
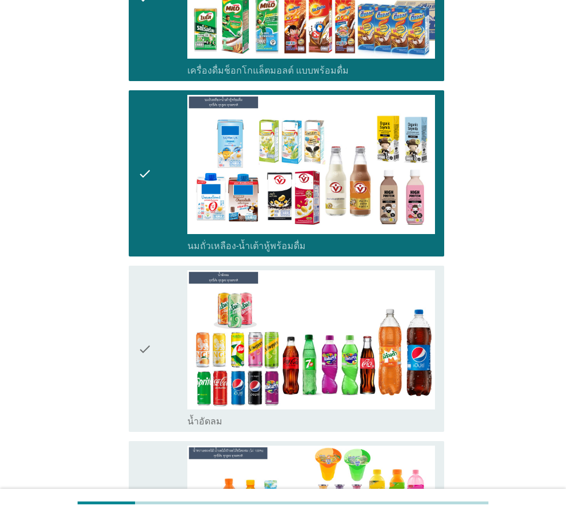
click at [149, 364] on icon "check" at bounding box center [145, 348] width 14 height 157
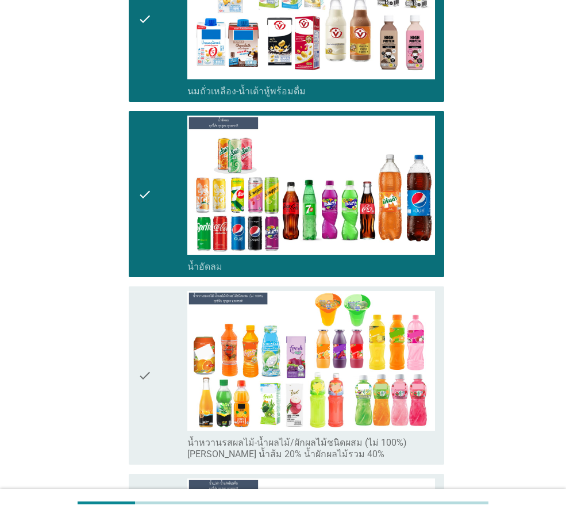
scroll to position [747, 0]
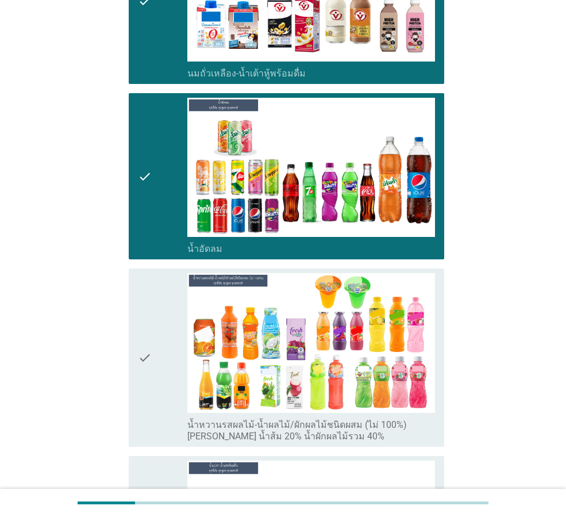
click at [164, 368] on div "check" at bounding box center [162, 357] width 49 height 168
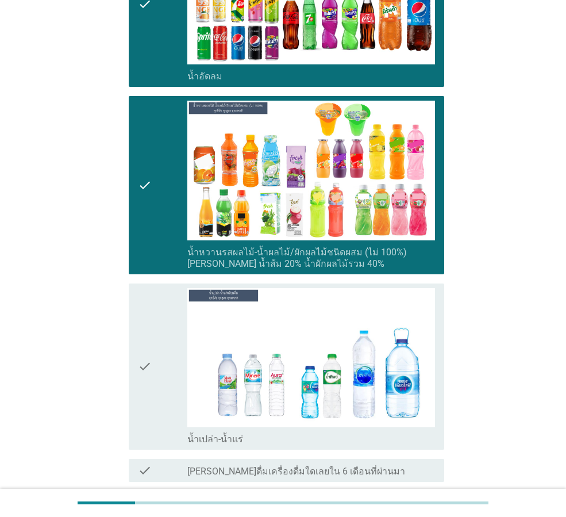
scroll to position [977, 0]
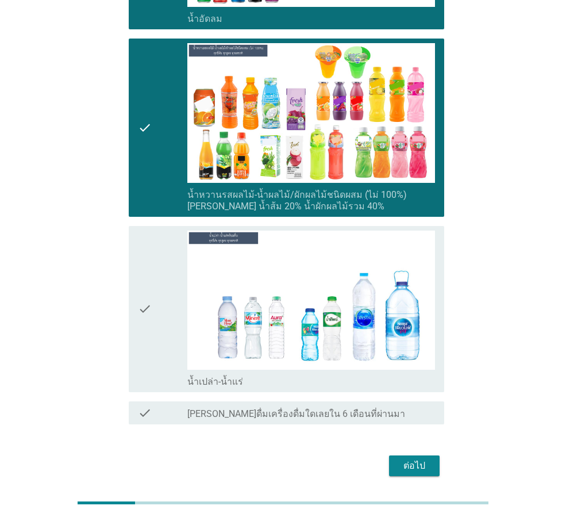
click at [145, 321] on icon "check" at bounding box center [145, 309] width 14 height 157
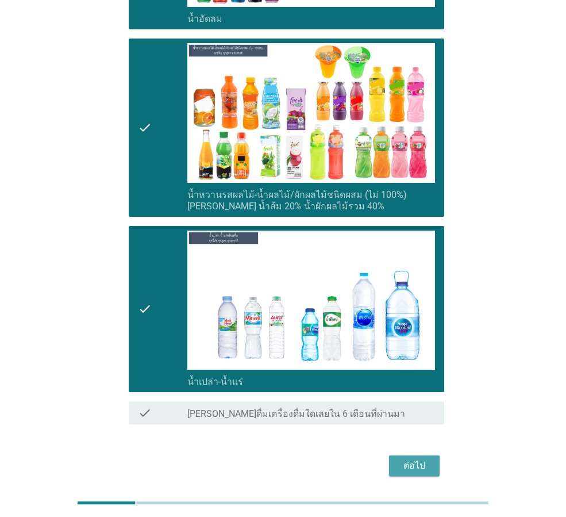
click at [423, 459] on div "ต่อไป" at bounding box center [414, 466] width 32 height 14
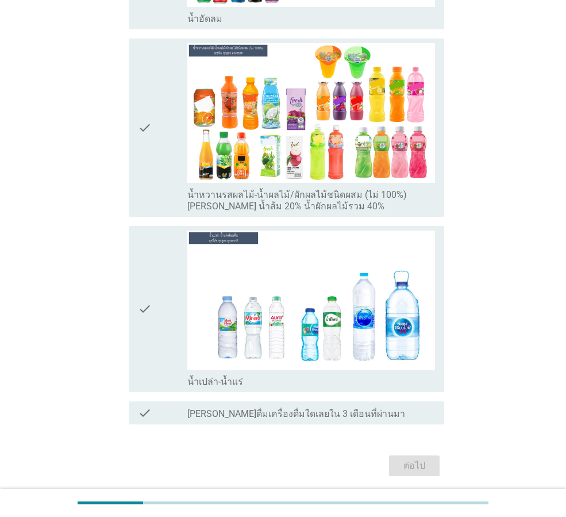
scroll to position [0, 0]
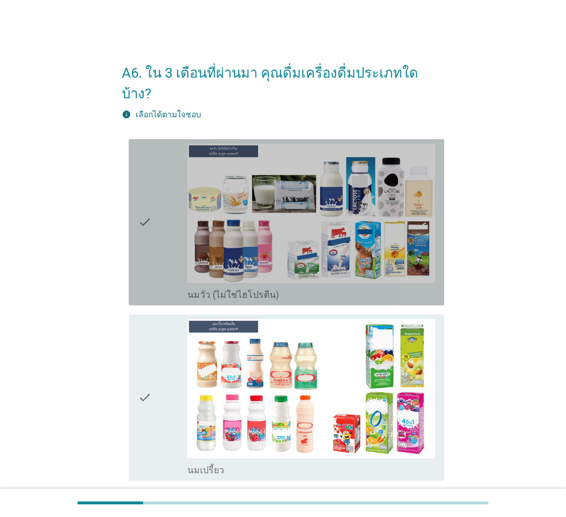
click at [155, 209] on div "check" at bounding box center [162, 222] width 49 height 157
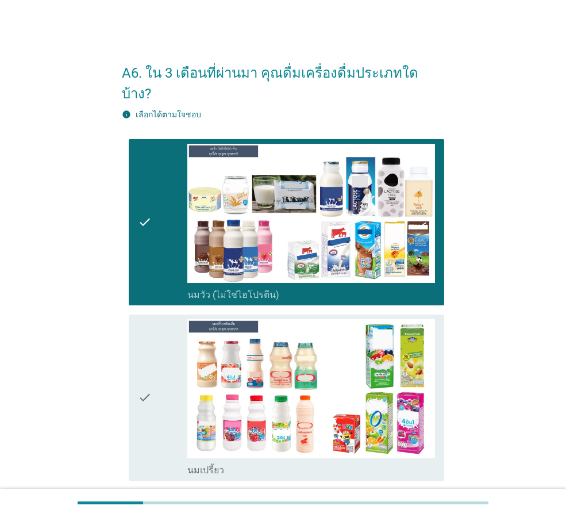
click at [165, 386] on div "check" at bounding box center [162, 397] width 49 height 157
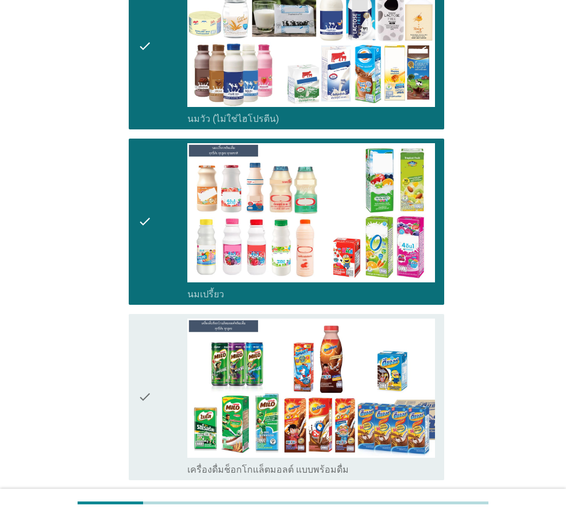
scroll to position [230, 0]
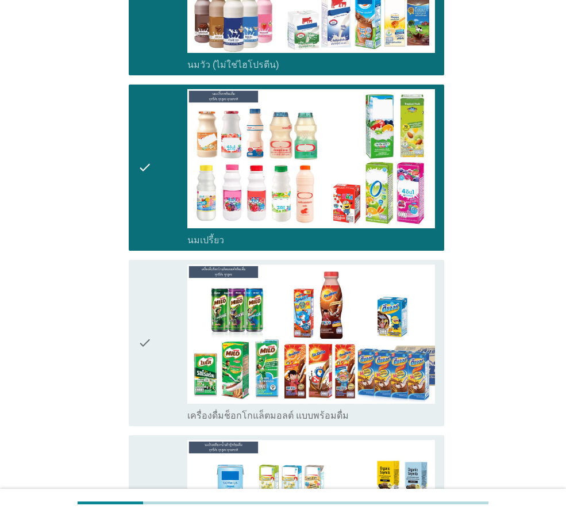
click at [159, 349] on div "check" at bounding box center [162, 342] width 49 height 157
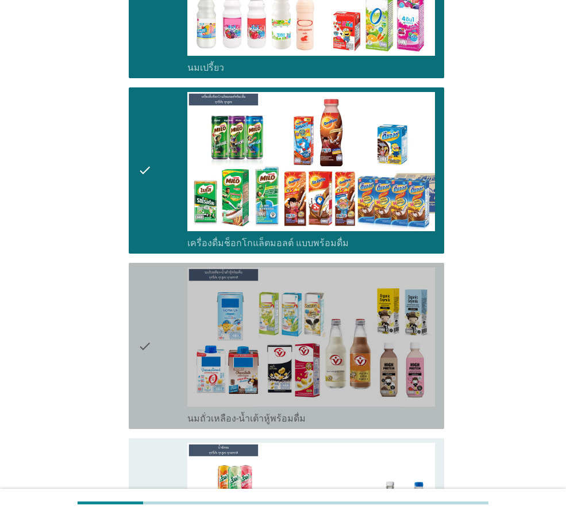
click at [156, 353] on div "check" at bounding box center [162, 345] width 49 height 157
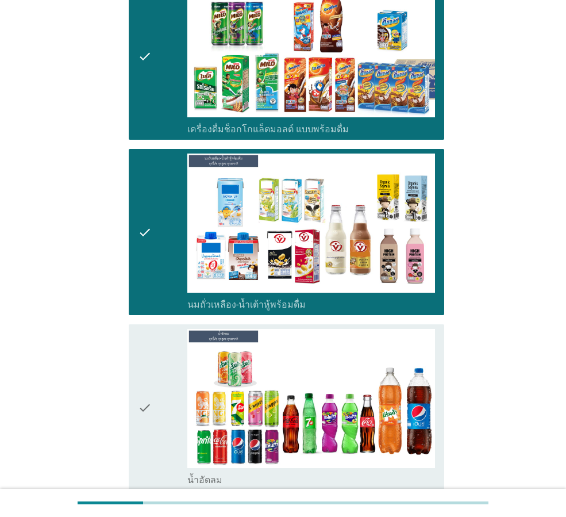
scroll to position [517, 0]
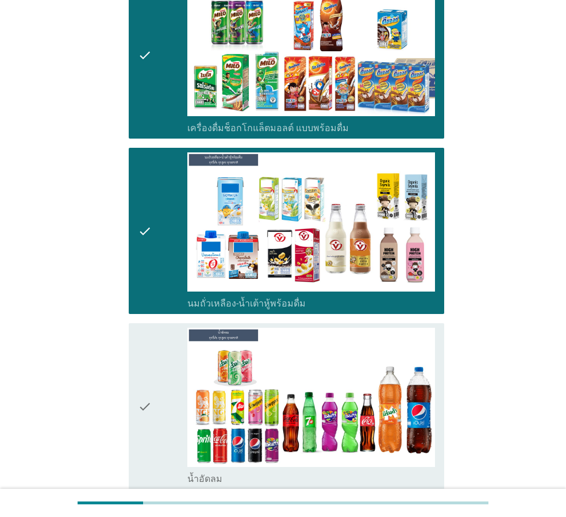
click at [151, 414] on icon "check" at bounding box center [145, 406] width 14 height 157
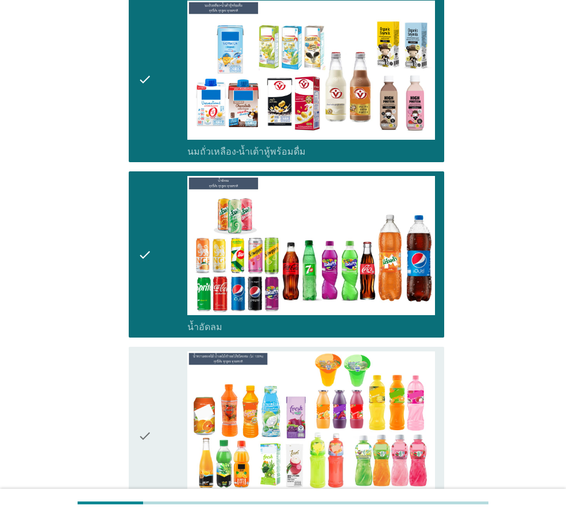
scroll to position [690, 0]
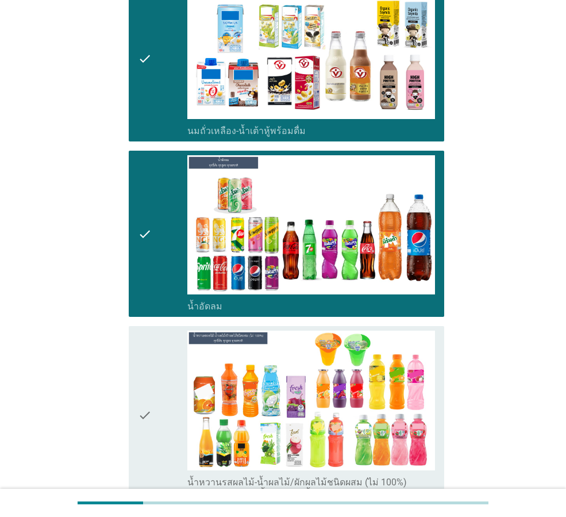
click at [159, 413] on div "check" at bounding box center [162, 415] width 49 height 168
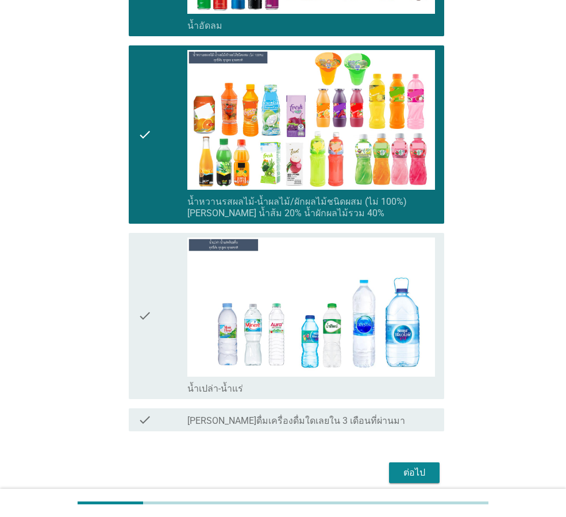
scroll to position [977, 0]
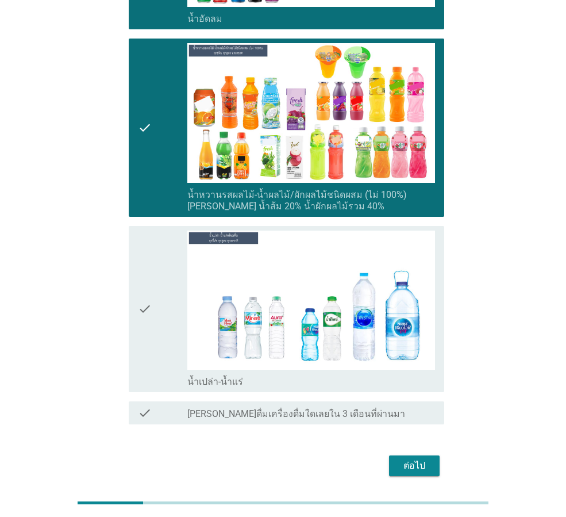
click at [164, 340] on div "check" at bounding box center [162, 309] width 49 height 157
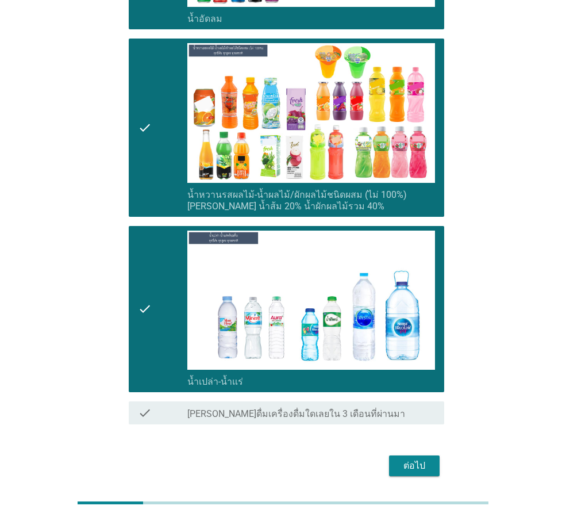
click at [421, 459] on div "ต่อไป" at bounding box center [414, 466] width 32 height 14
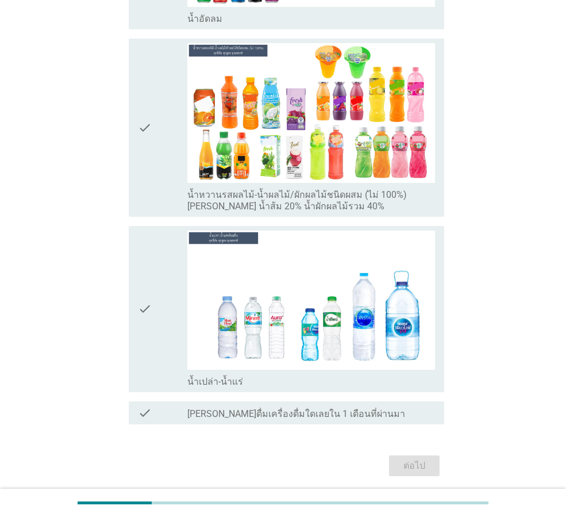
scroll to position [0, 0]
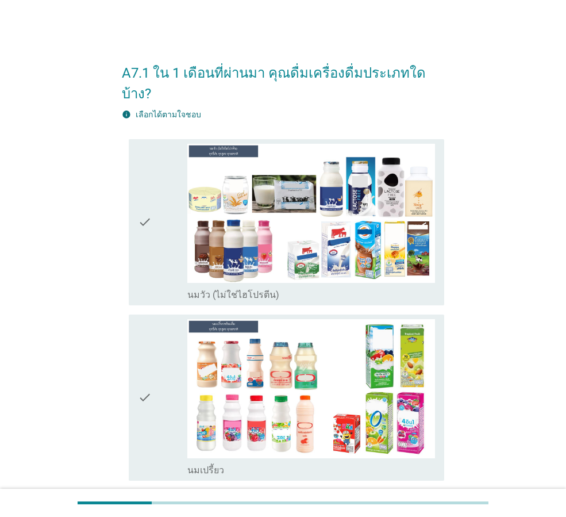
click at [155, 224] on div "check" at bounding box center [162, 222] width 49 height 157
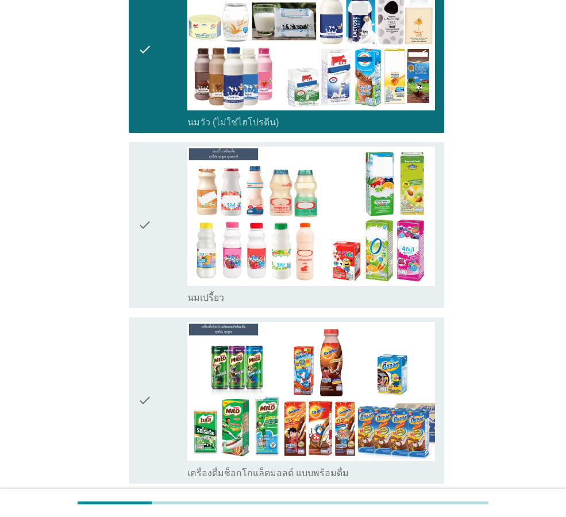
scroll to position [230, 0]
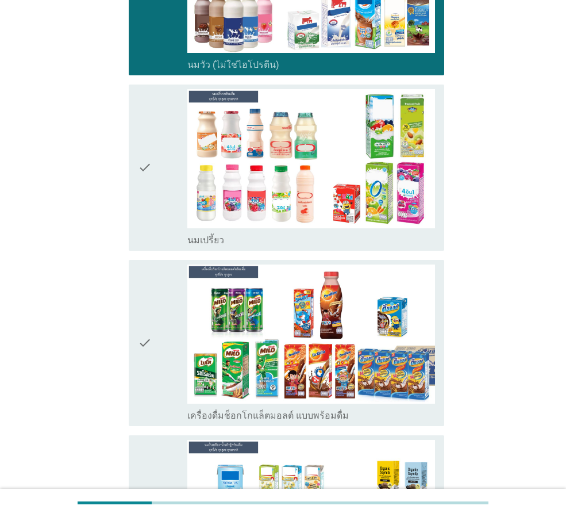
click at [150, 296] on icon "check" at bounding box center [145, 342] width 14 height 157
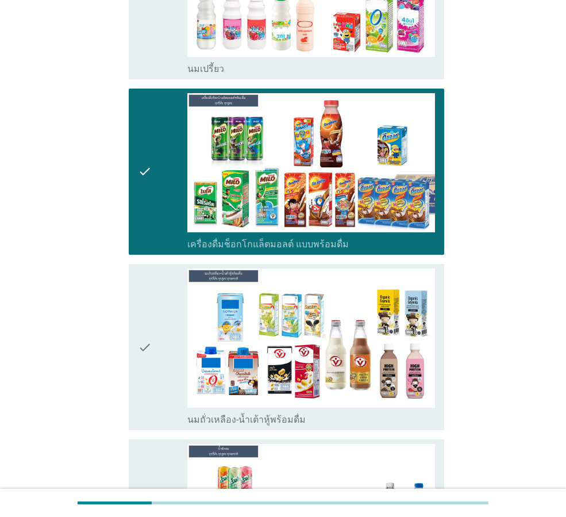
scroll to position [402, 0]
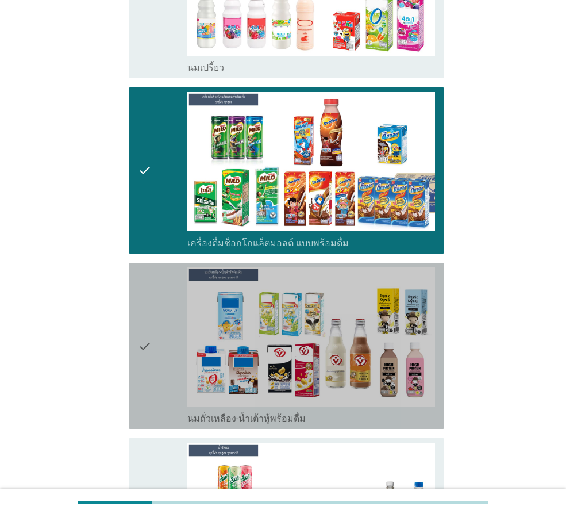
click at [149, 301] on icon "check" at bounding box center [145, 345] width 14 height 157
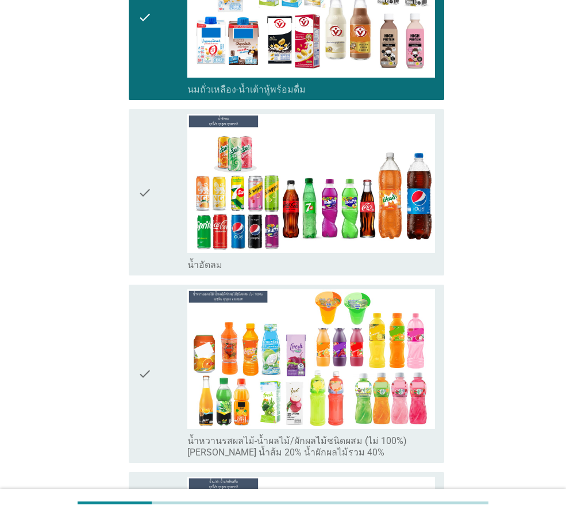
scroll to position [747, 0]
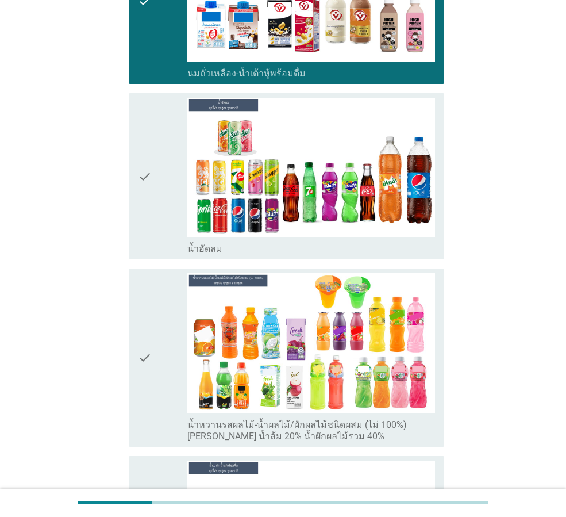
click at [156, 204] on div "check" at bounding box center [162, 176] width 49 height 157
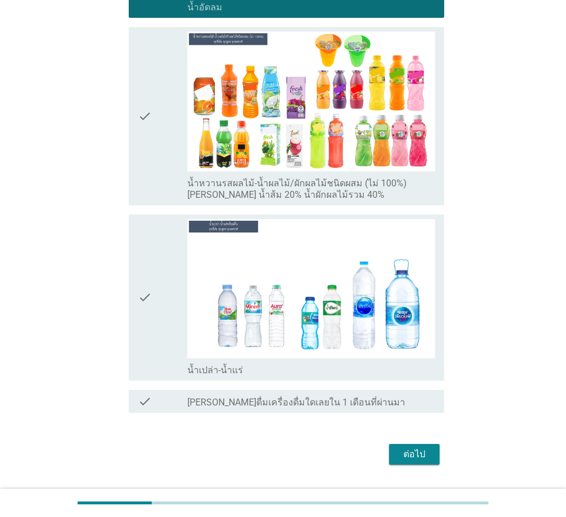
scroll to position [998, 0]
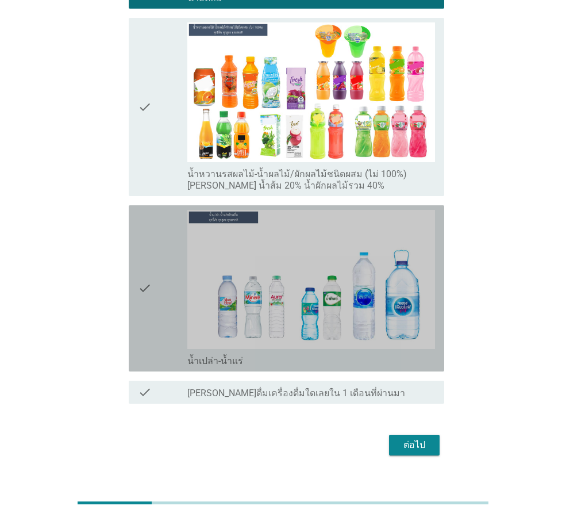
click at [159, 278] on div "check" at bounding box center [162, 288] width 49 height 157
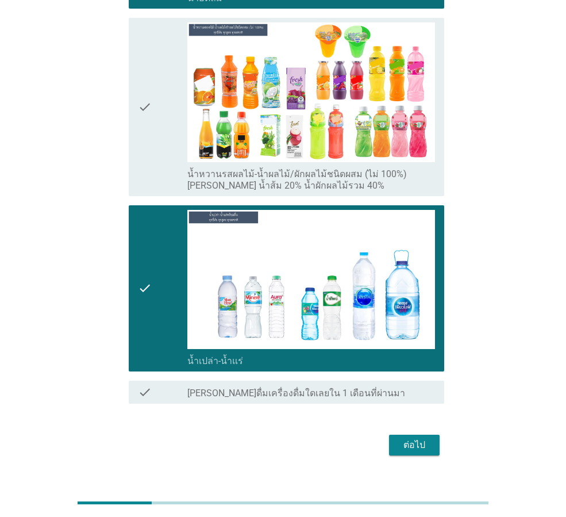
click at [412, 438] on div "ต่อไป" at bounding box center [414, 445] width 32 height 14
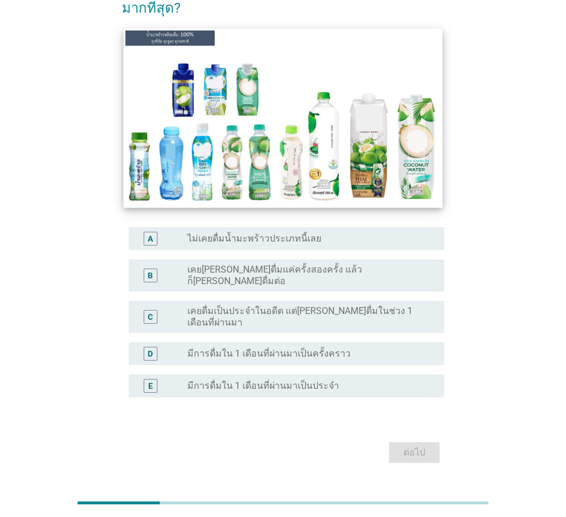
scroll to position [115, 0]
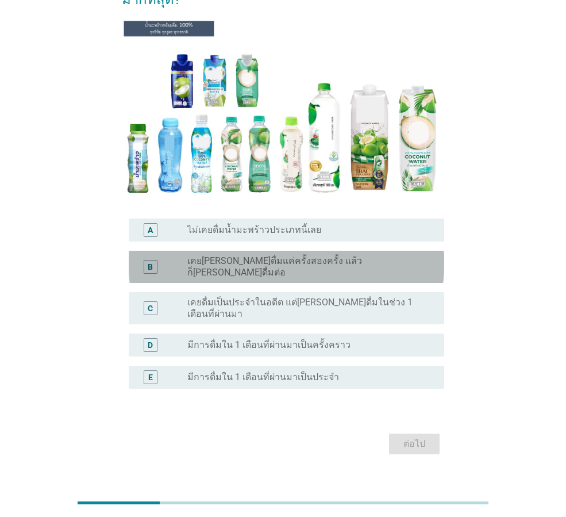
click at [196, 260] on label "เคย[PERSON_NAME]ดื่มแค่ครั้งสองครั้ง แล้วก็[PERSON_NAME]ดื่มต่อ" at bounding box center [306, 266] width 239 height 23
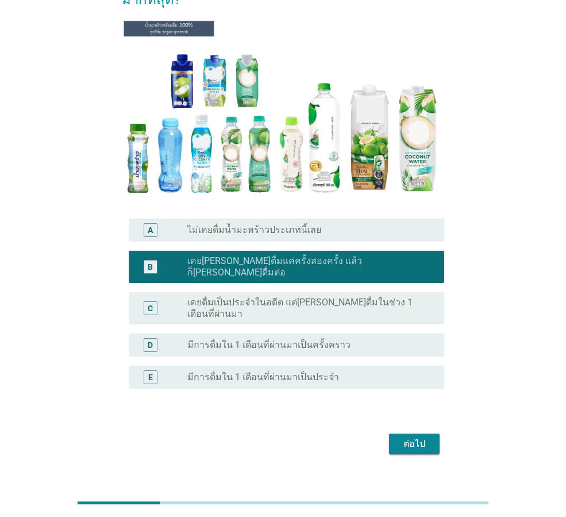
click at [428, 437] on div "ต่อไป" at bounding box center [414, 444] width 32 height 14
